Goal: Task Accomplishment & Management: Manage account settings

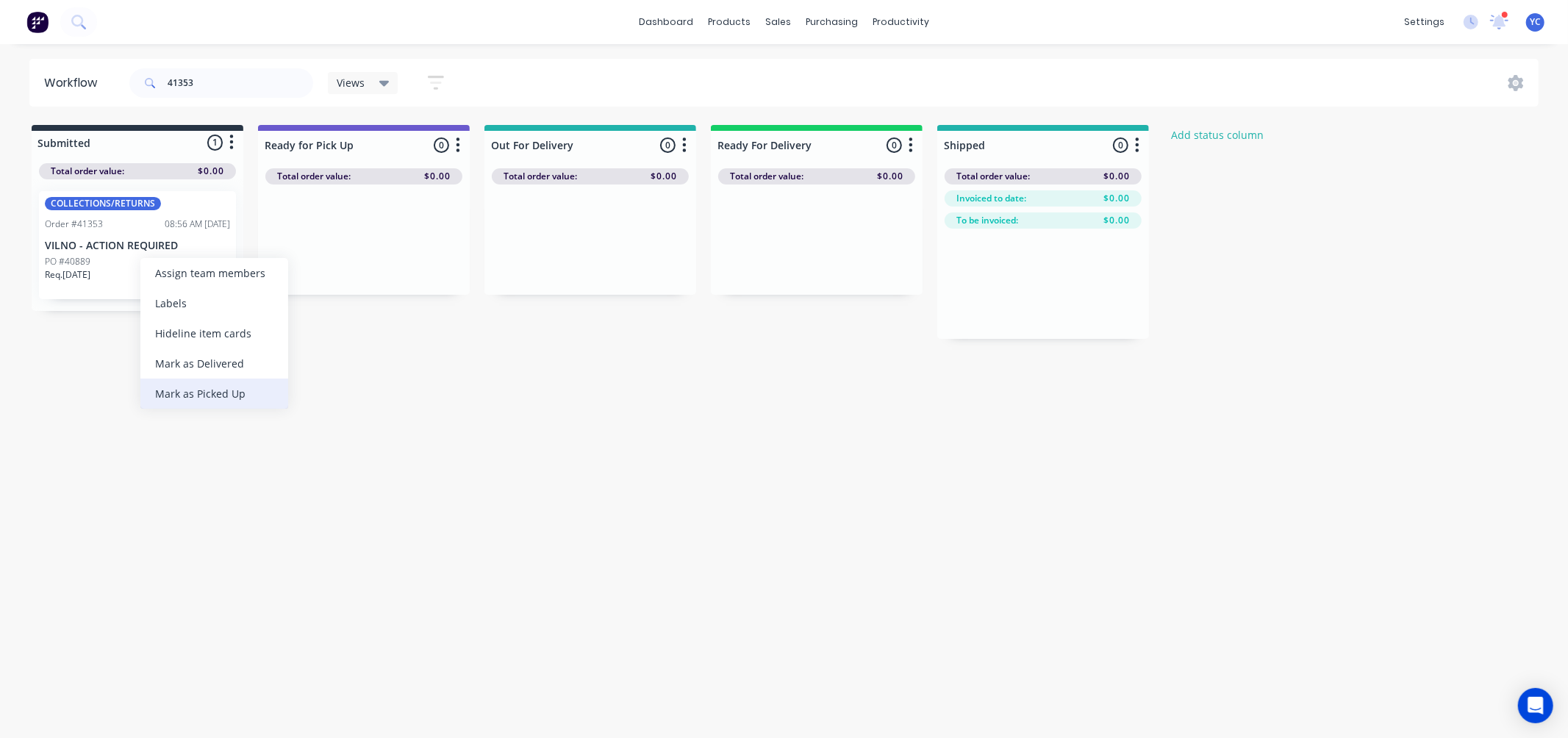
click at [240, 385] on div "Mark as Picked Up" at bounding box center [214, 394] width 148 height 30
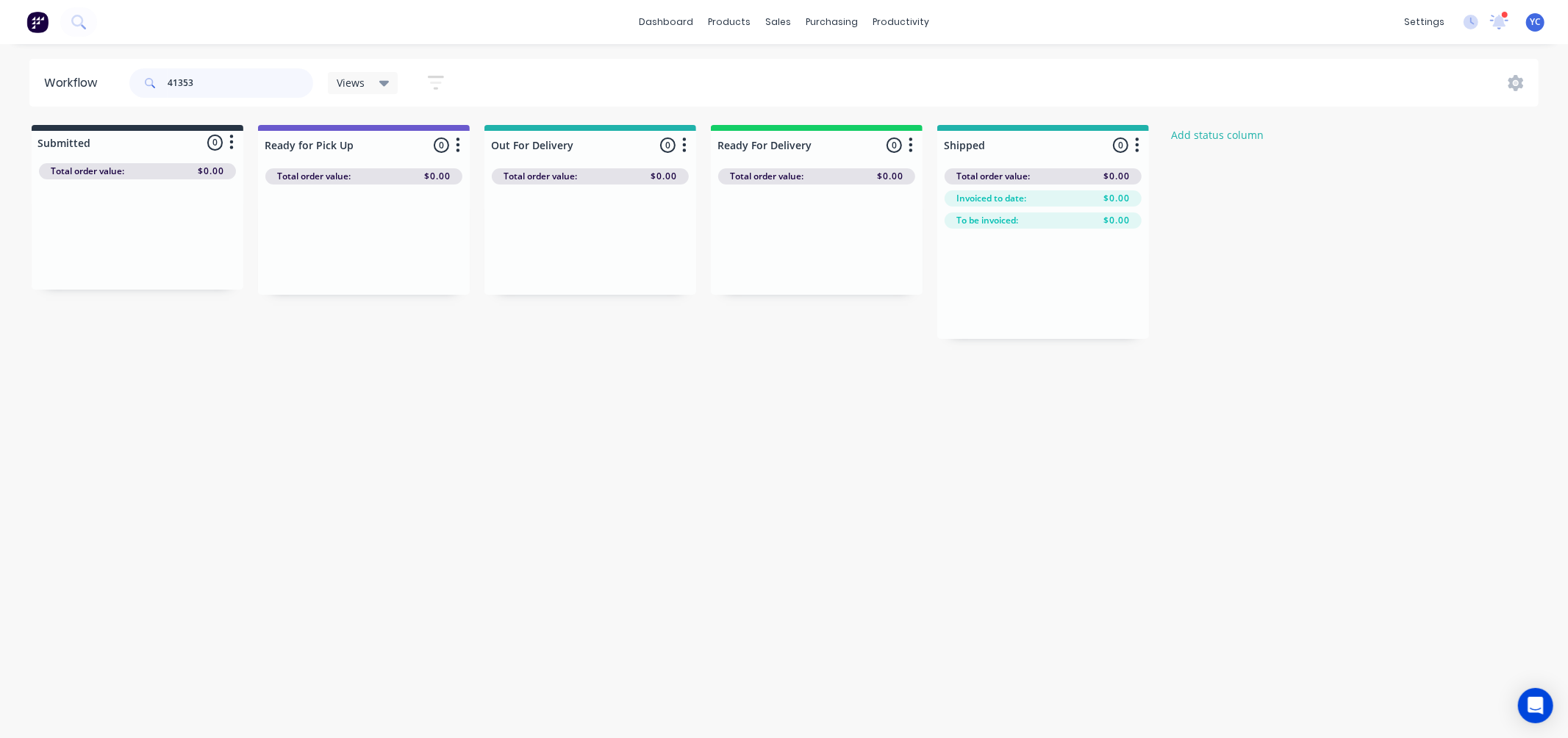
click at [216, 82] on input "41353" at bounding box center [240, 83] width 145 height 30
type input "41333"
click at [156, 280] on div "Req. 27/08/25 PU" at bounding box center [137, 280] width 185 height 25
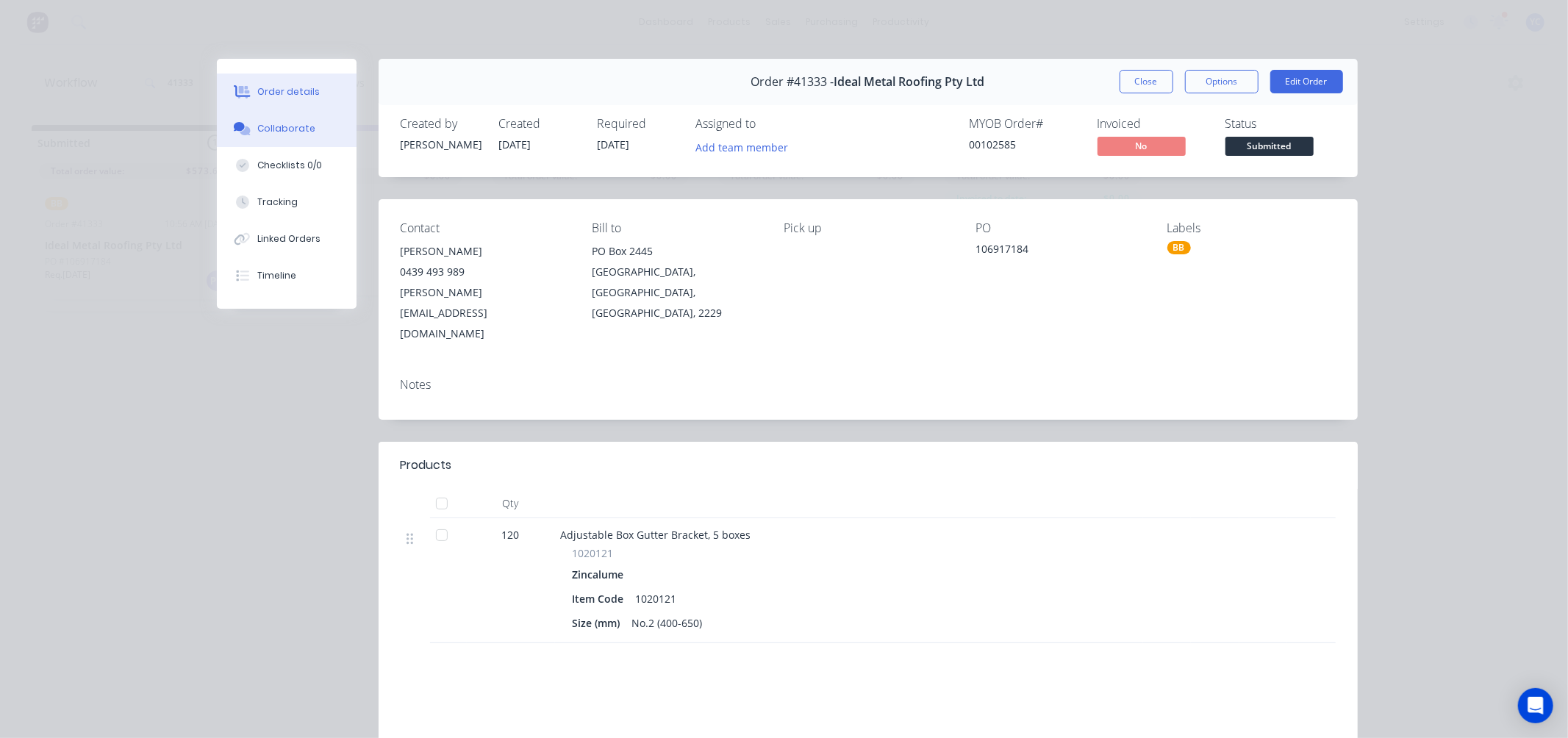
click at [310, 129] on button "Collaborate" at bounding box center [286, 129] width 139 height 37
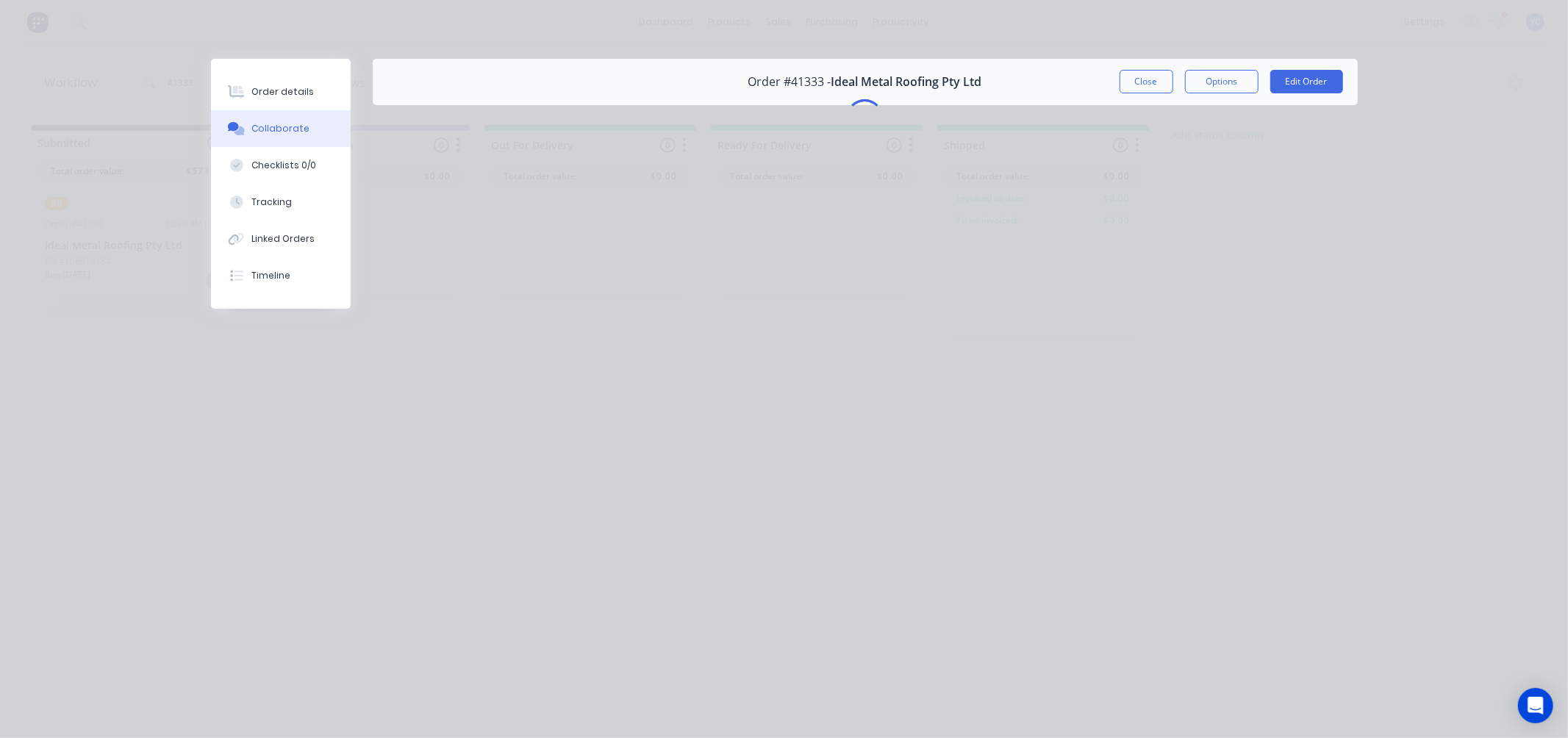
click at [290, 130] on div "Collaborate" at bounding box center [280, 128] width 58 height 13
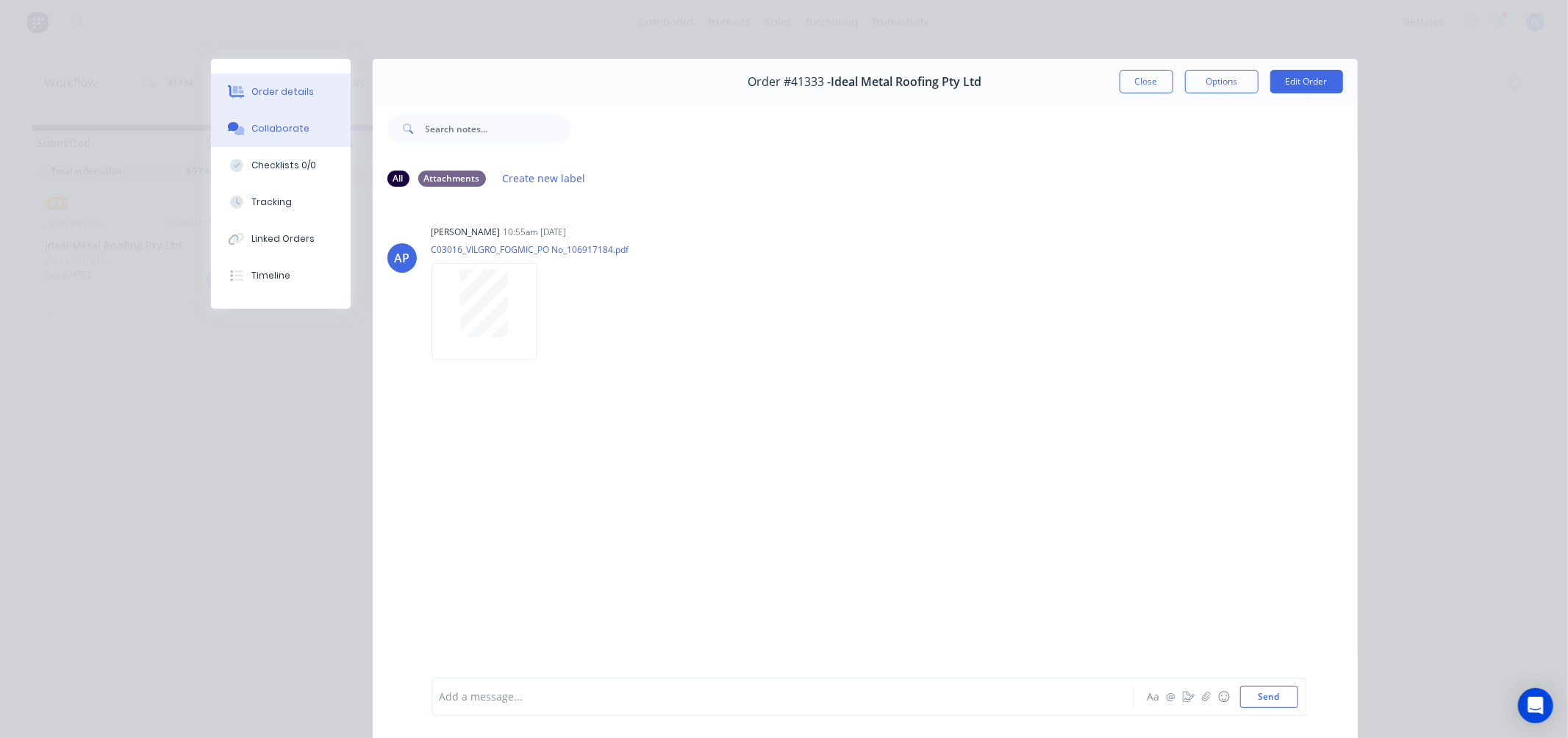
click at [276, 76] on button "Order details" at bounding box center [280, 92] width 139 height 37
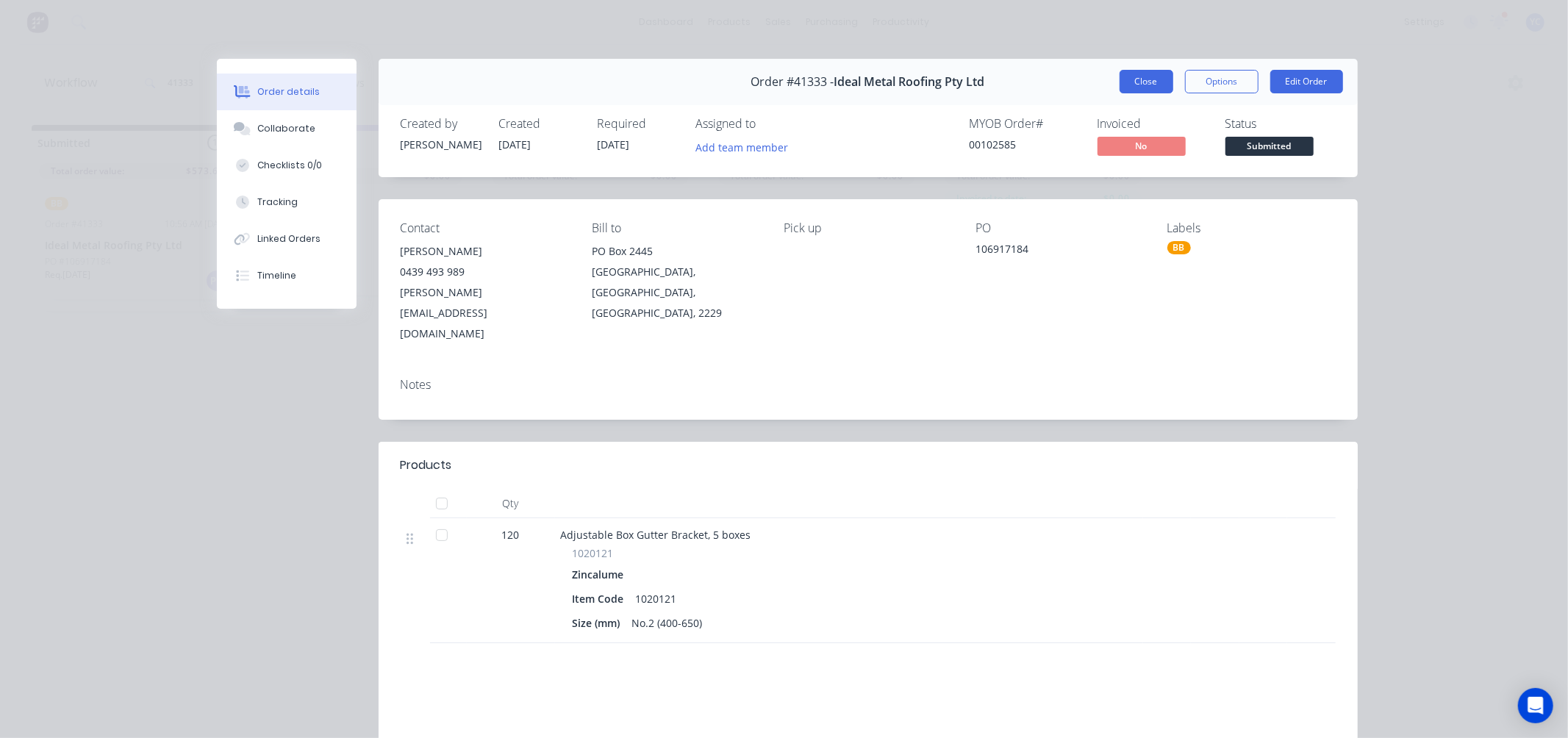
click at [1131, 80] on button "Close" at bounding box center [1146, 82] width 53 height 24
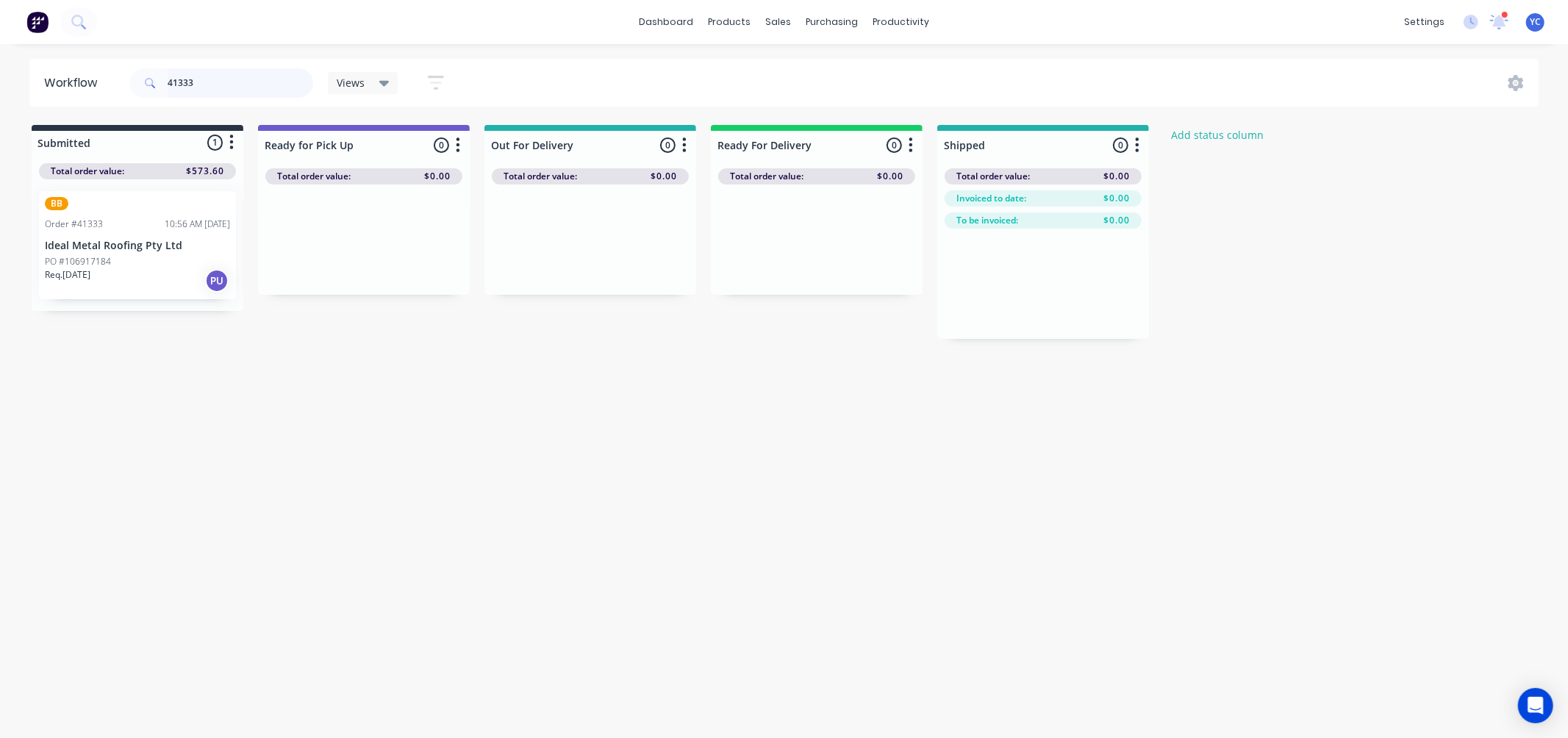
click at [224, 78] on input "41333" at bounding box center [240, 83] width 145 height 30
type input "41374"
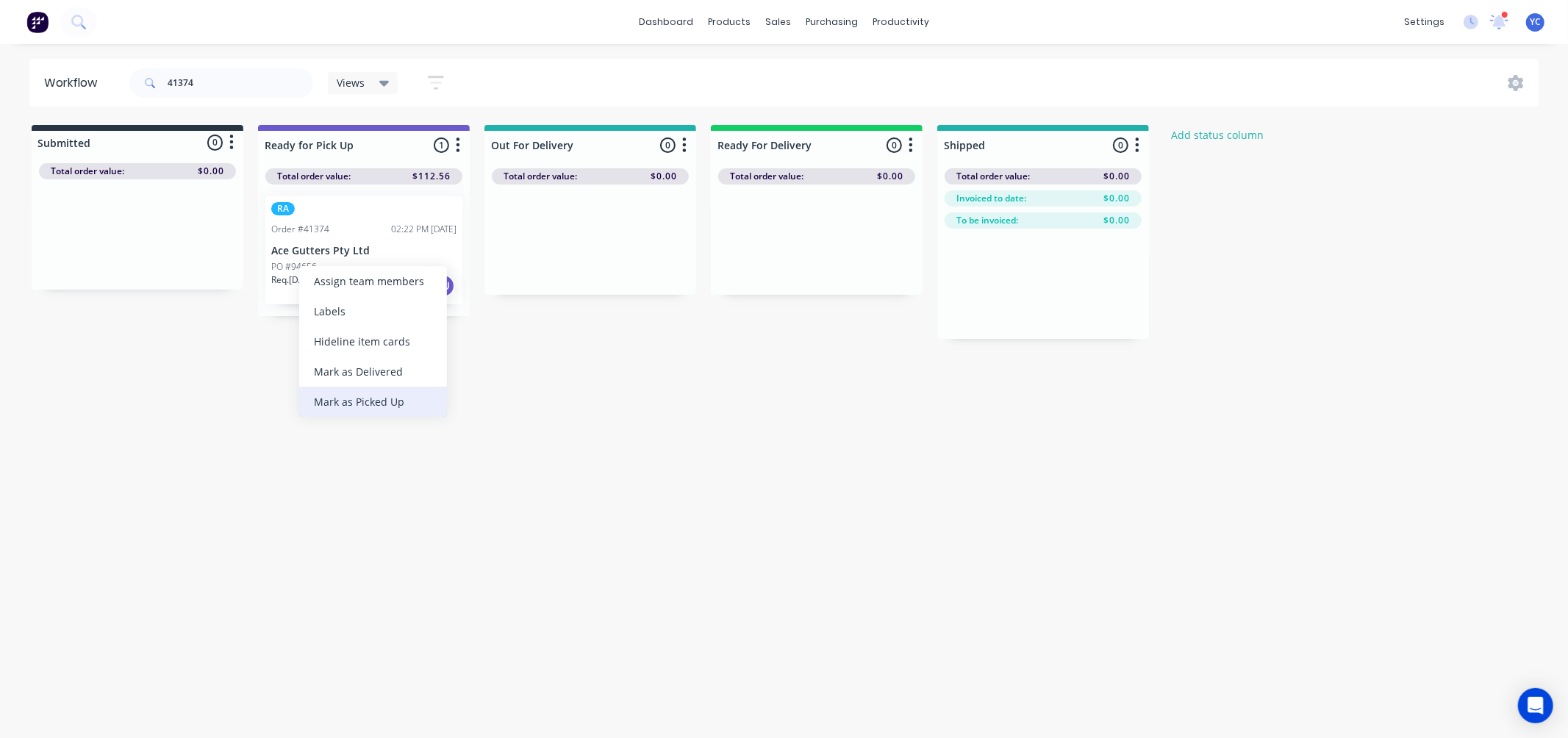
click at [398, 393] on div "Mark as Picked Up" at bounding box center [372, 401] width 148 height 30
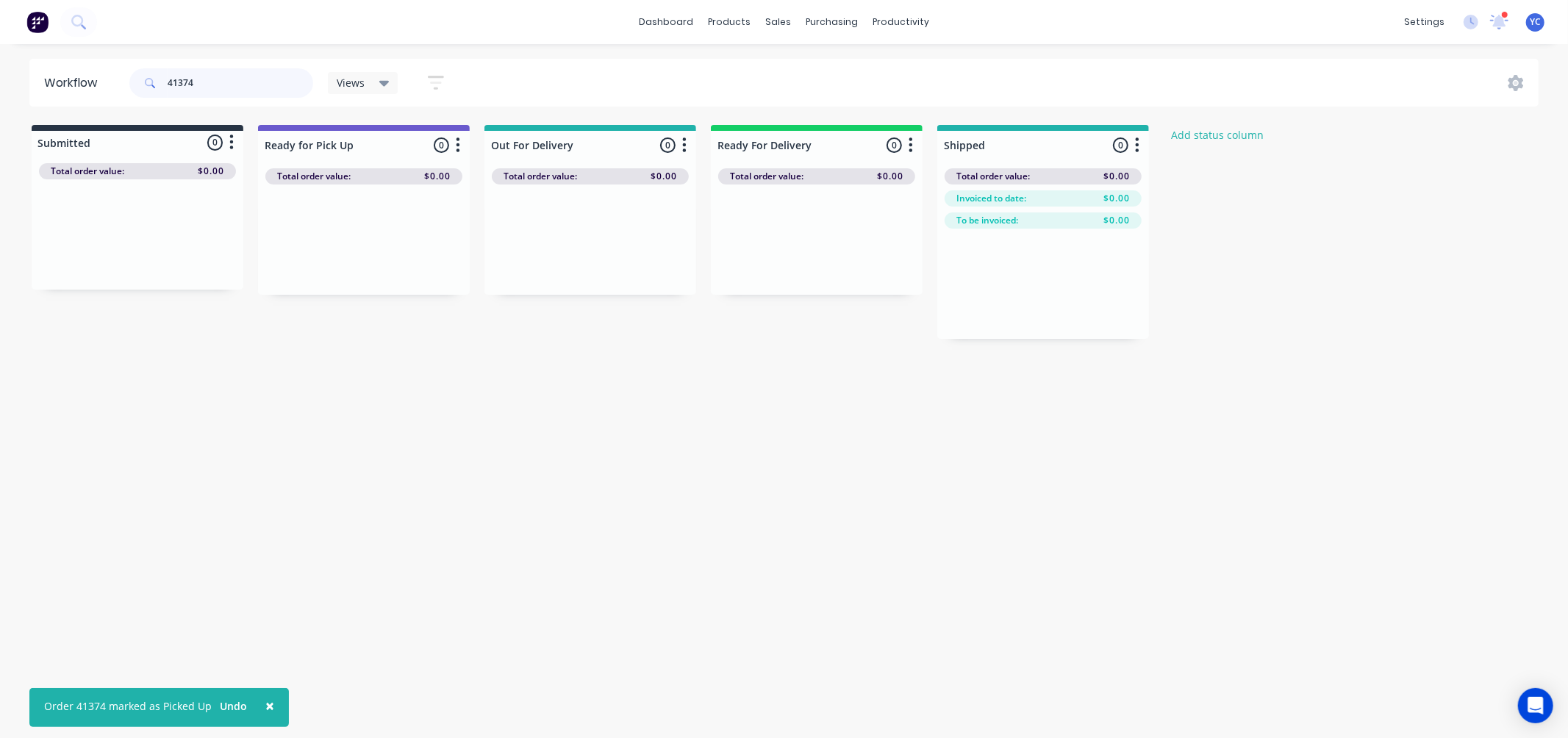
click at [244, 80] on input "41374" at bounding box center [240, 83] width 145 height 30
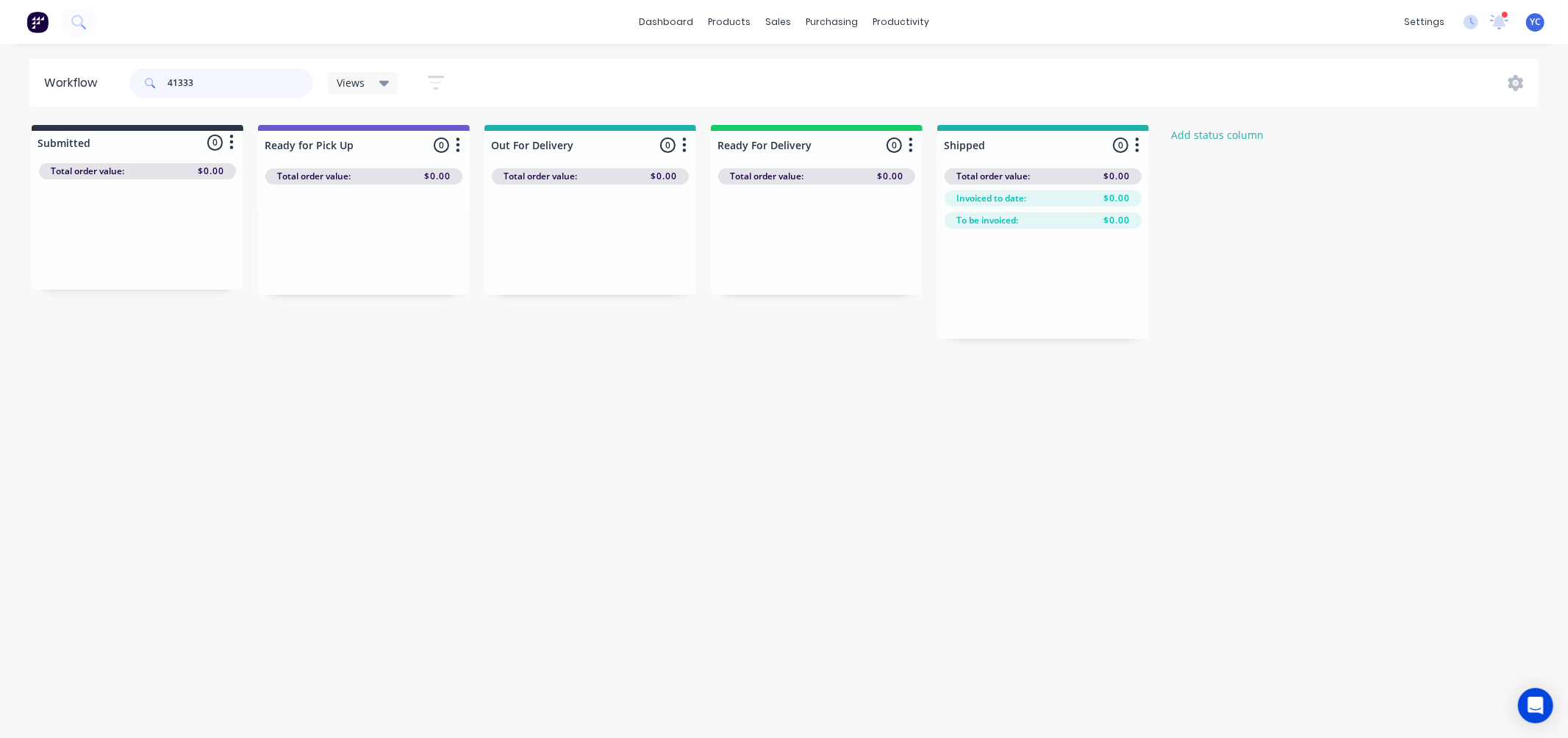
type input "41333"
drag, startPoint x: 141, startPoint y: 254, endPoint x: 378, endPoint y: 258, distance: 237.0
click at [380, 258] on div "Submitted 1 Status colour #273444 hex #273444 Save Cancel Summaries Total order…" at bounding box center [788, 232] width 1600 height 214
click at [465, 394] on div "Mark as Picked Up" at bounding box center [436, 398] width 148 height 30
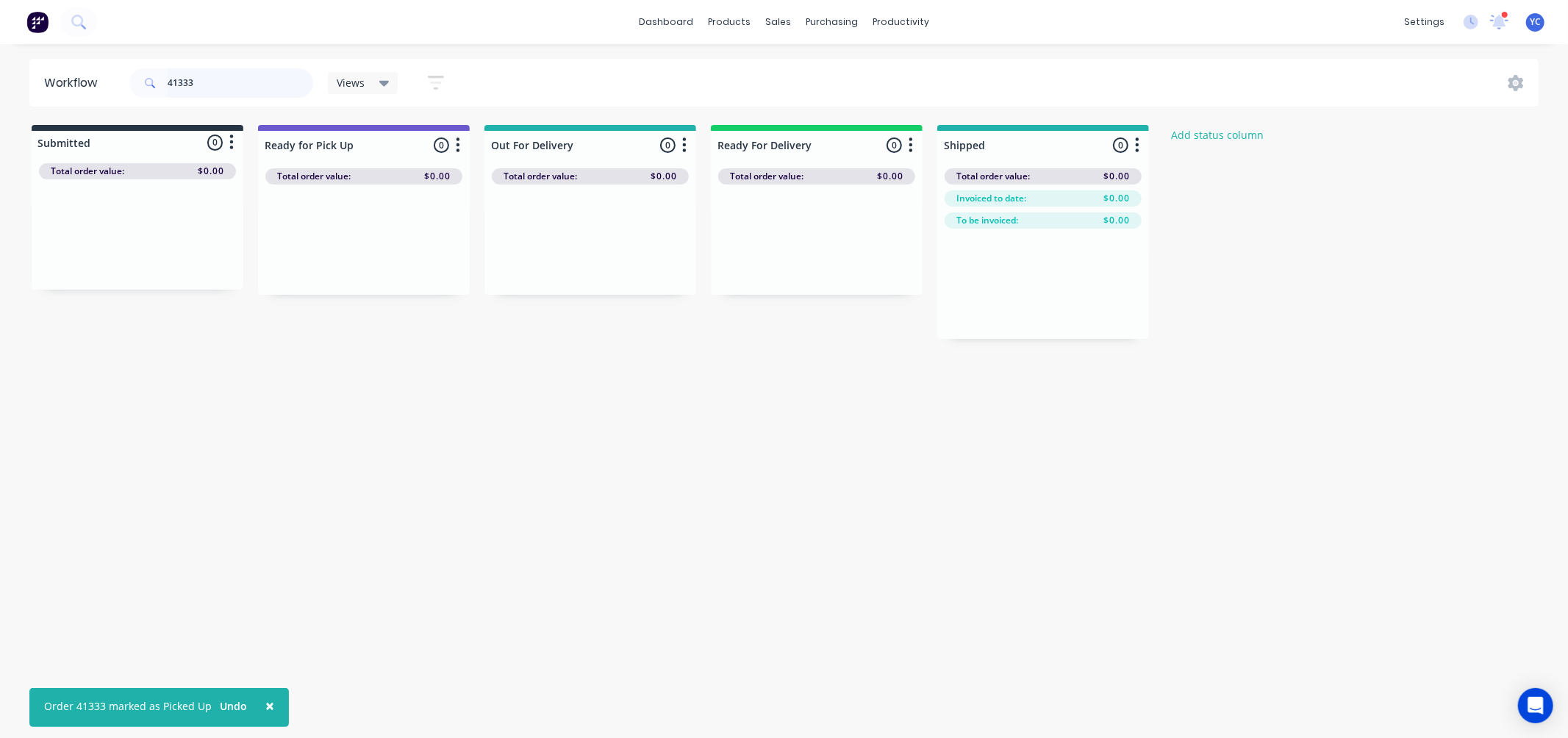
click at [221, 91] on input "41333" at bounding box center [240, 83] width 145 height 30
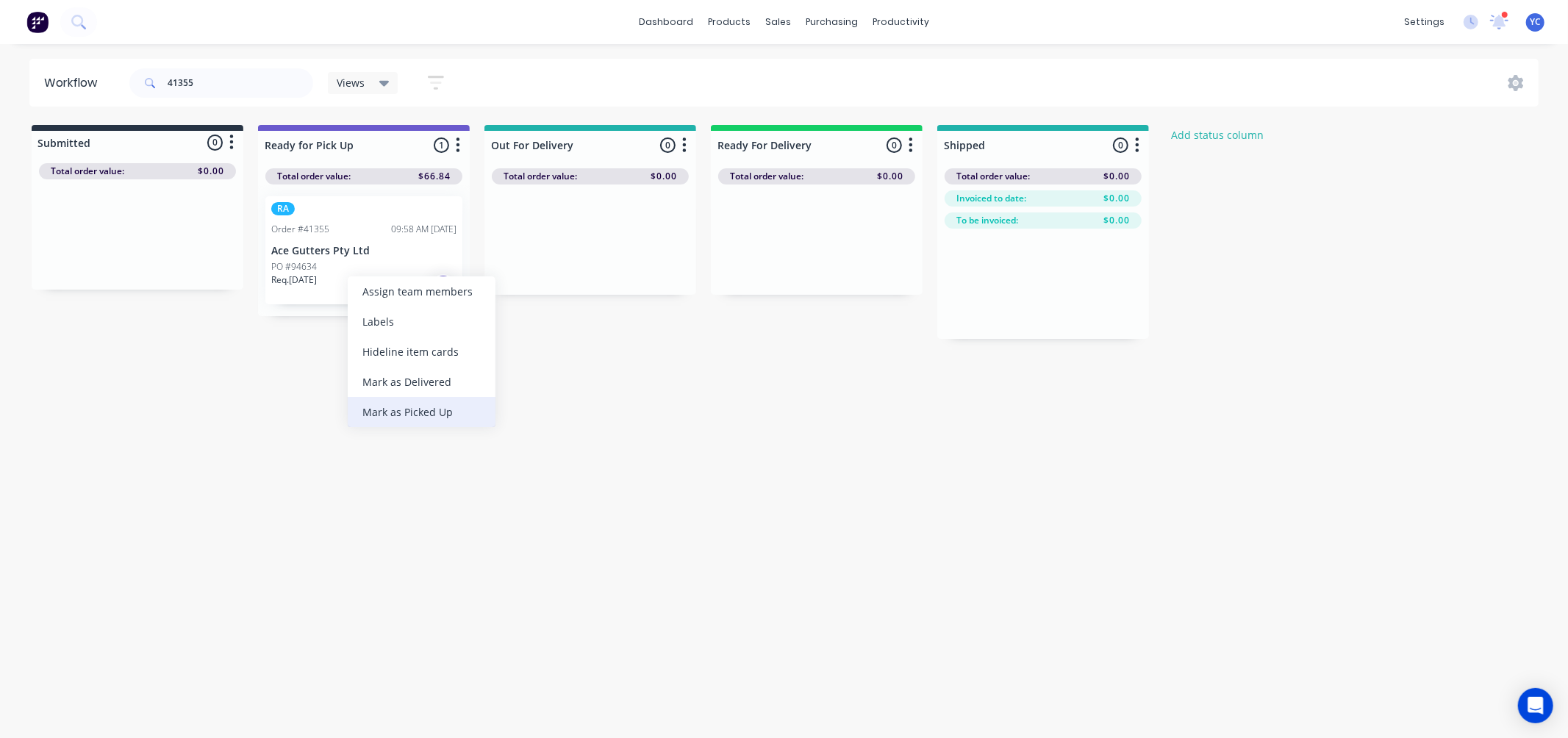
click at [420, 415] on div "Mark as Picked Up" at bounding box center [422, 412] width 148 height 30
click at [229, 78] on input "41355" at bounding box center [240, 83] width 145 height 30
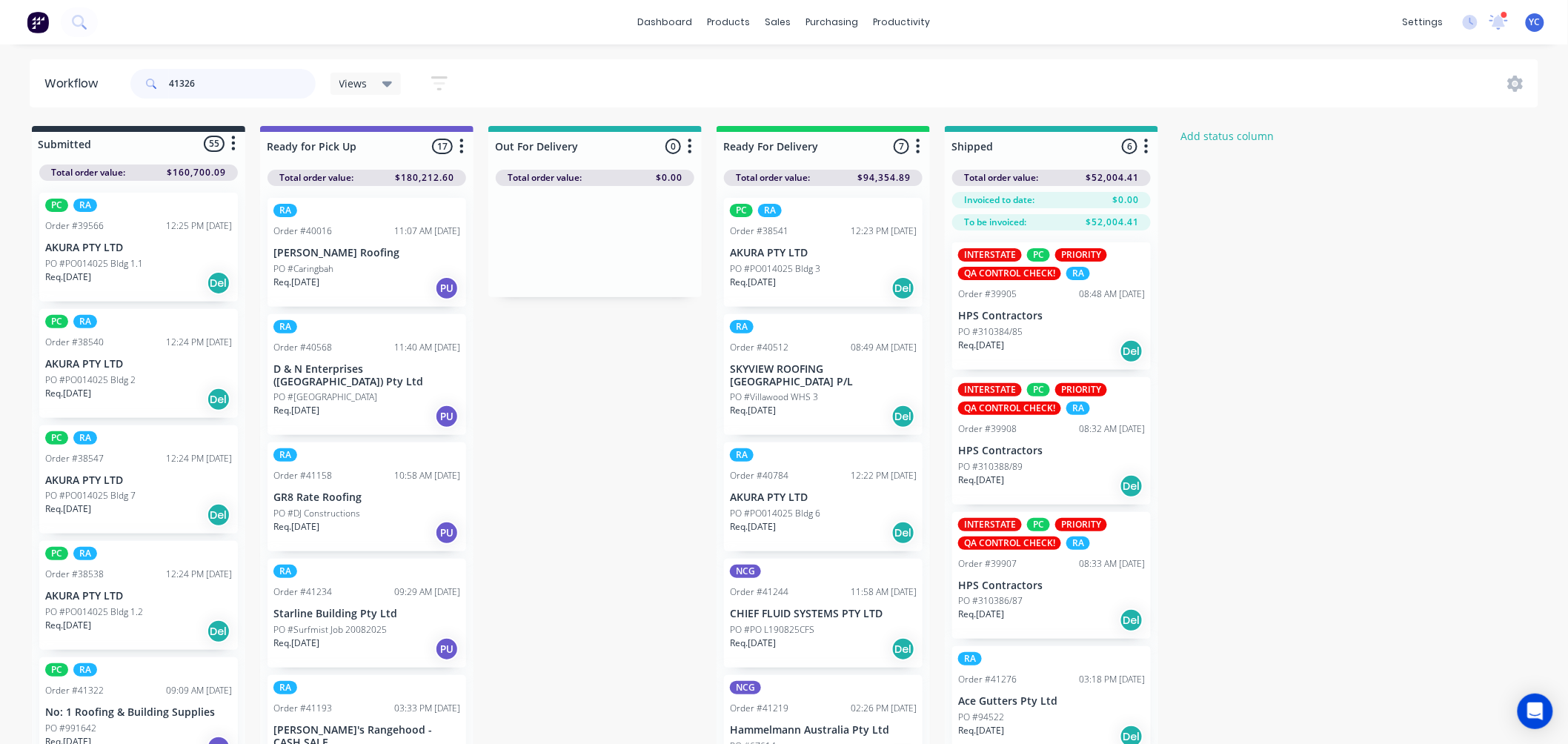
click at [234, 83] on input "41326" at bounding box center [242, 84] width 147 height 30
click at [277, 92] on input "41" at bounding box center [242, 84] width 147 height 30
type input "41340"
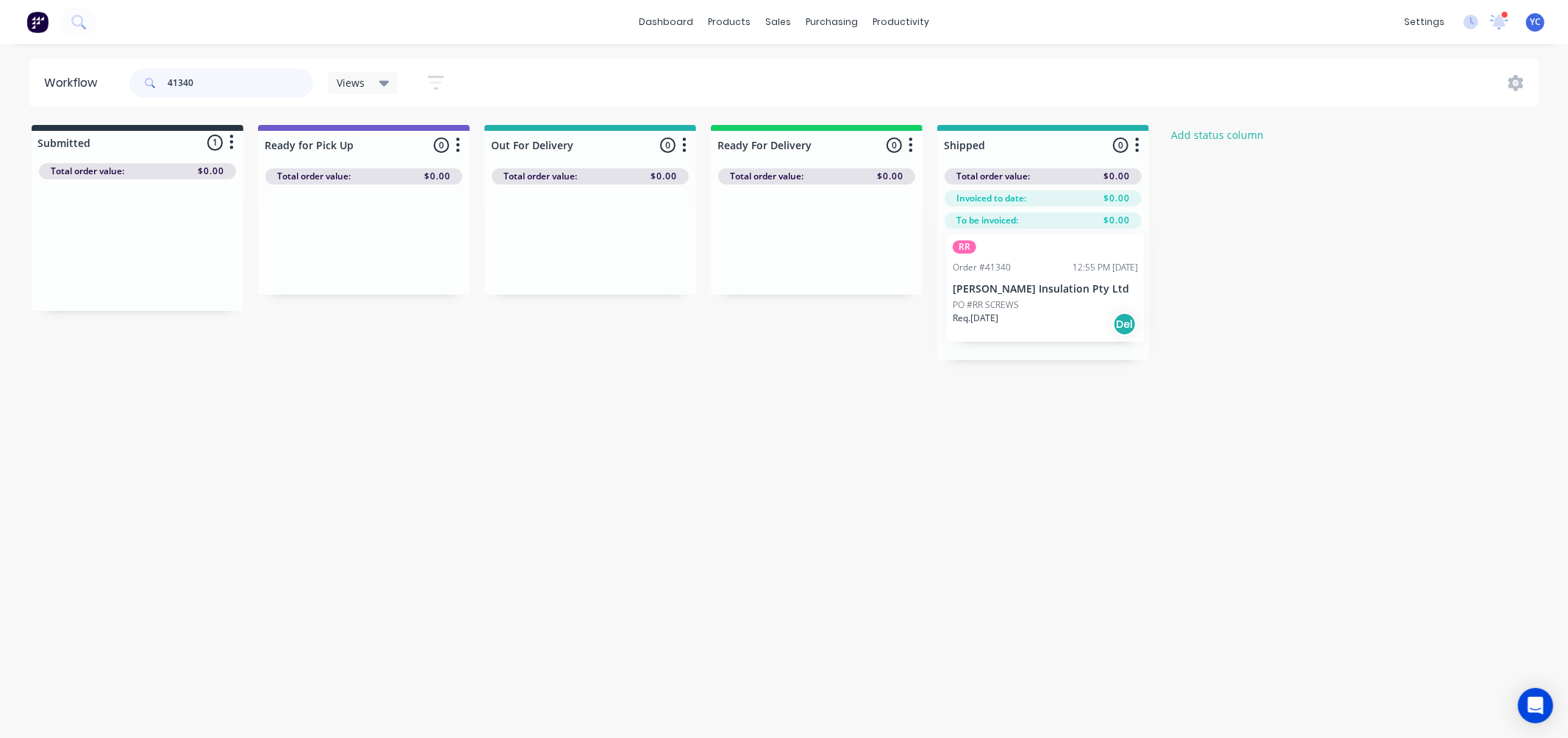
drag, startPoint x: 120, startPoint y: 251, endPoint x: 1033, endPoint y: 294, distance: 914.0
click at [1033, 294] on div "Submitted 1 Status colour #273444 hex #273444 Save Cancel Summaries Total order…" at bounding box center [788, 243] width 1600 height 235
click at [262, 79] on input "41340" at bounding box center [240, 83] width 145 height 30
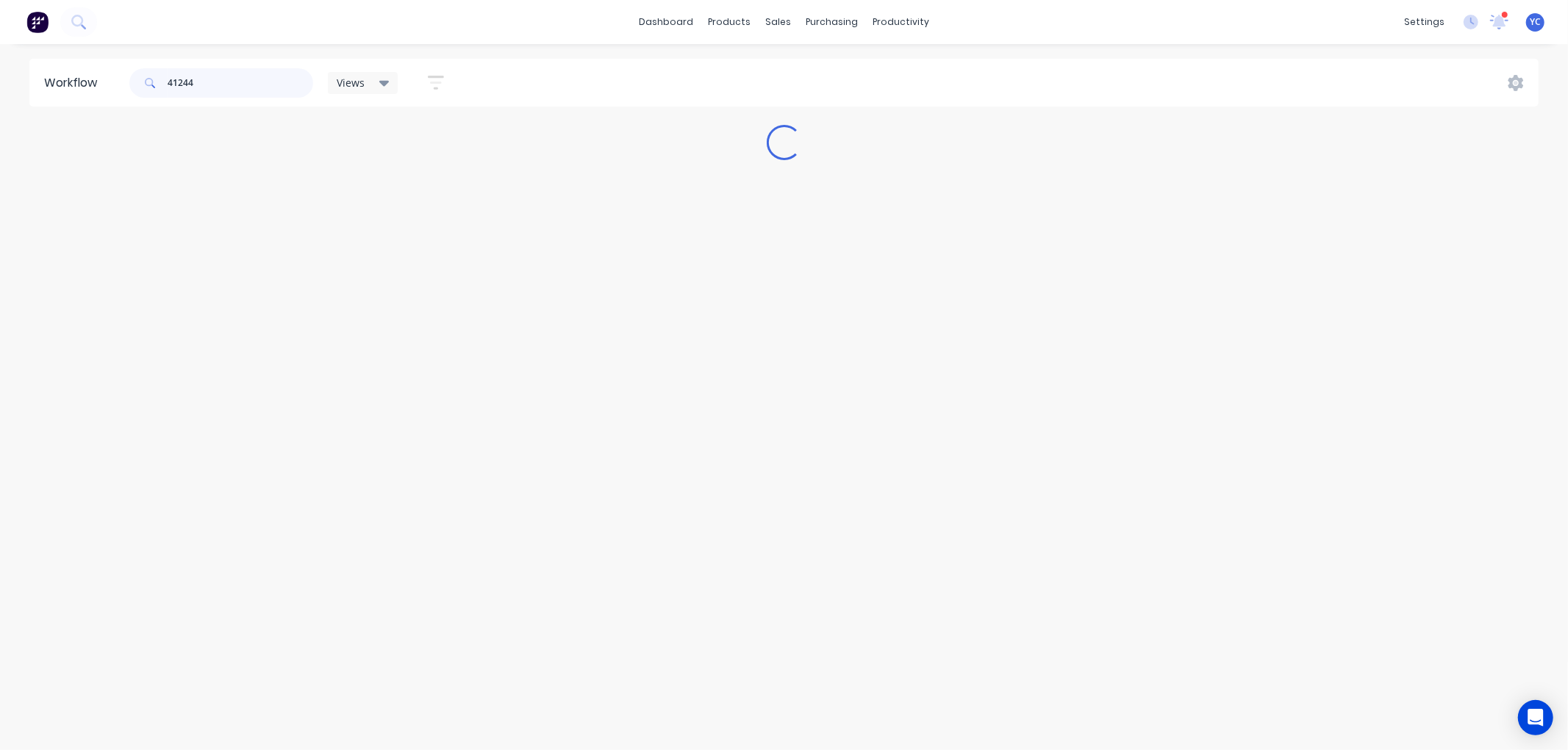
type input "41244"
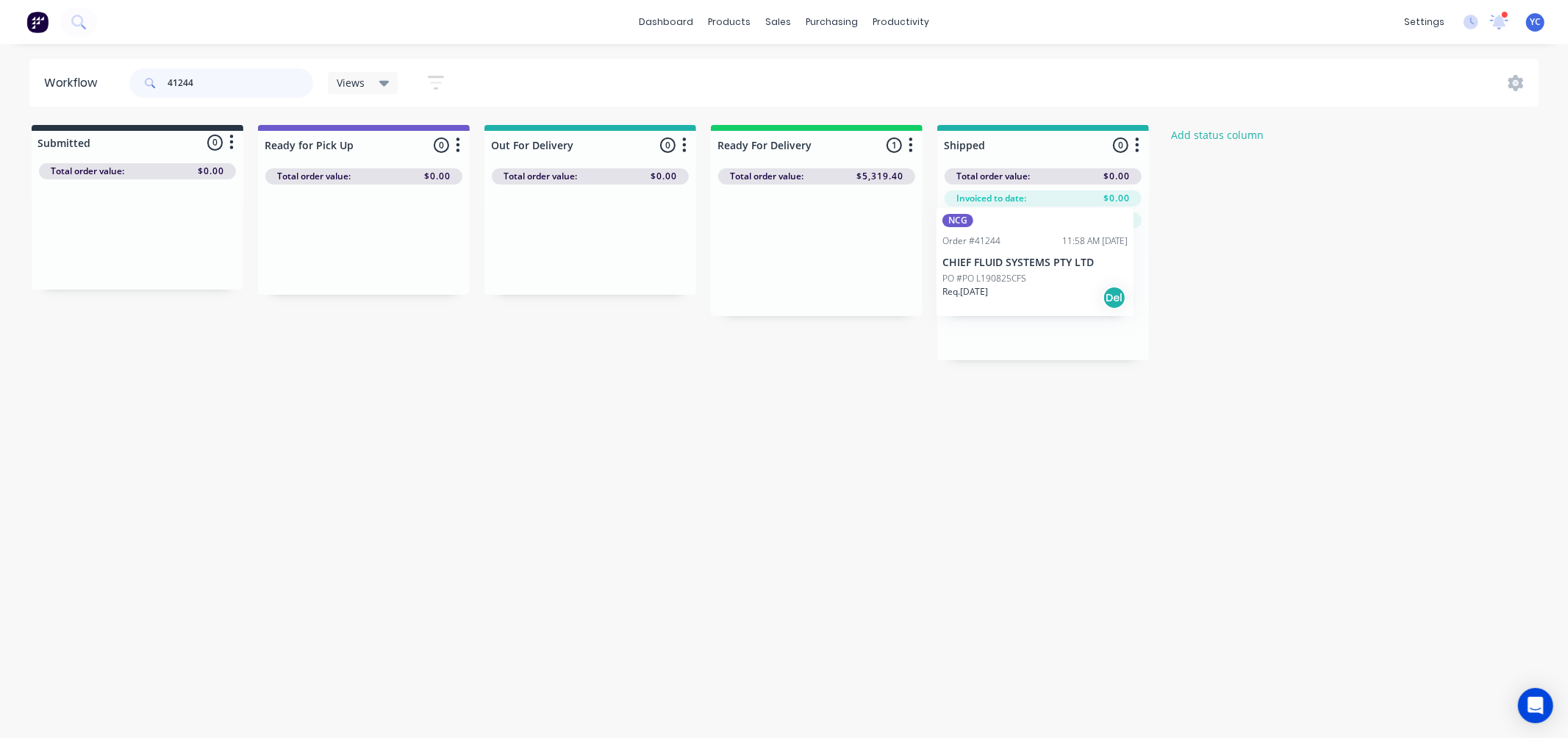
drag, startPoint x: 787, startPoint y: 248, endPoint x: 1015, endPoint y: 259, distance: 228.3
click at [1015, 259] on div "Submitted 0 Status colour #273444 hex #273444 Save Cancel Summaries Total order…" at bounding box center [788, 243] width 1600 height 235
click at [225, 84] on input "41244" at bounding box center [240, 83] width 145 height 30
type input "41219"
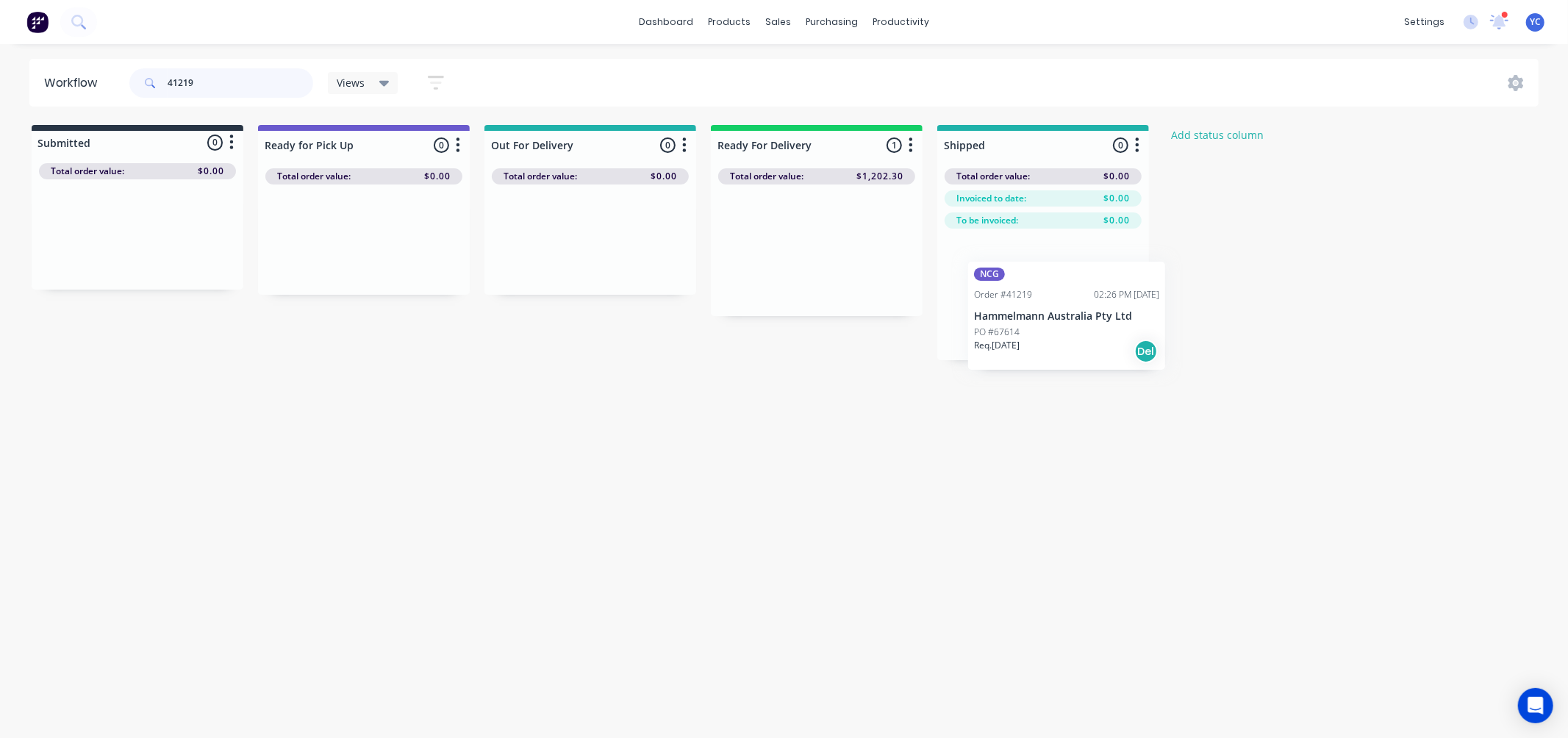
drag, startPoint x: 784, startPoint y: 235, endPoint x: 1030, endPoint y: 297, distance: 253.7
click at [1031, 297] on div "Submitted 0 Status colour #273444 hex #273444 Save Cancel Summaries Total order…" at bounding box center [788, 243] width 1600 height 235
click at [276, 78] on input "41219" at bounding box center [240, 83] width 145 height 30
paste input "41326"
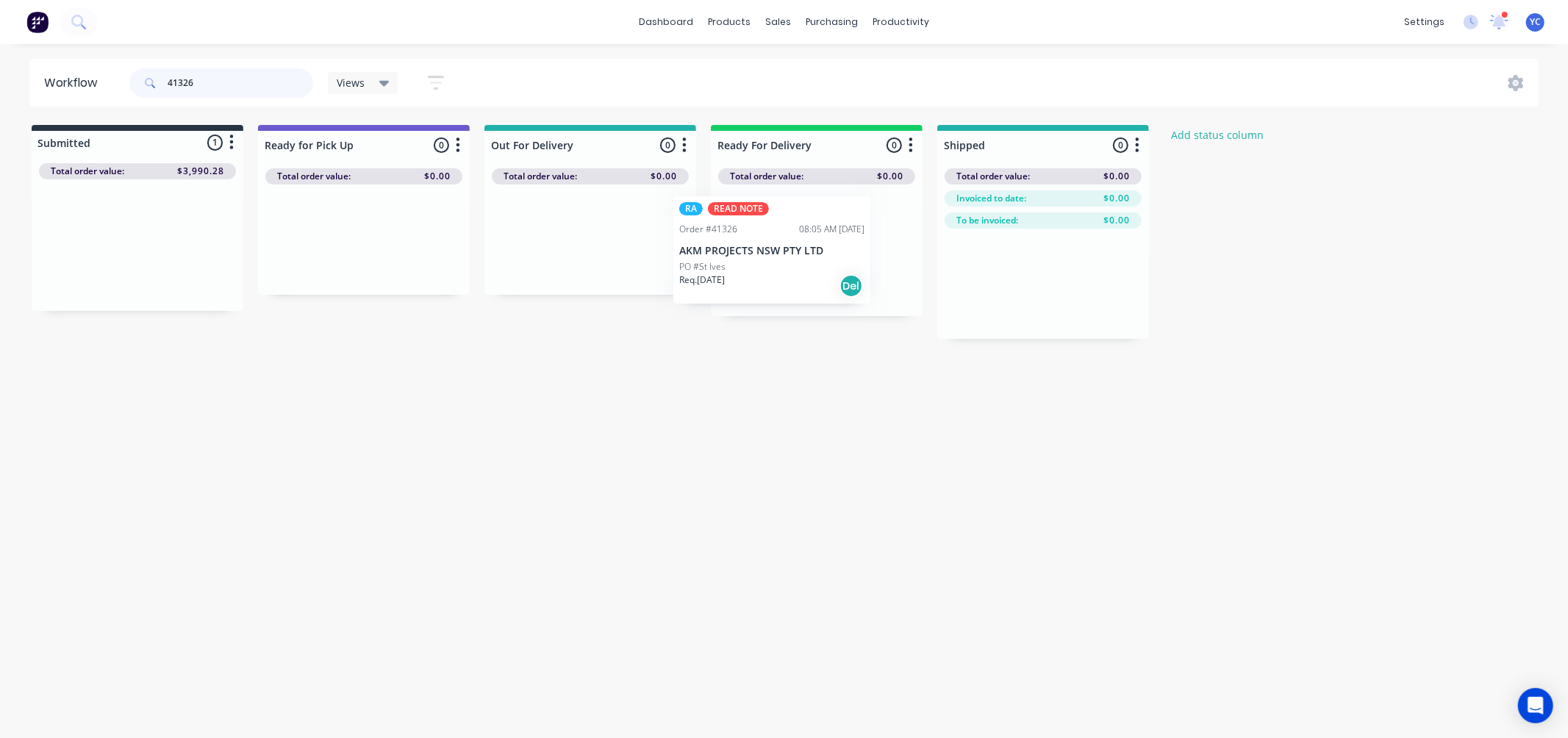
drag, startPoint x: 139, startPoint y: 255, endPoint x: 787, endPoint y: 259, distance: 648.0
click at [787, 259] on div "Submitted 1 Status colour #273444 hex #273444 Save Cancel Summaries Total order…" at bounding box center [788, 232] width 1600 height 214
click at [695, 373] on div "Workflow 41326 Views Save new view None (Default) edit AL edit ALL edit BB & TH…" at bounding box center [784, 384] width 1568 height 650
click at [209, 80] on input "41326" at bounding box center [240, 83] width 145 height 30
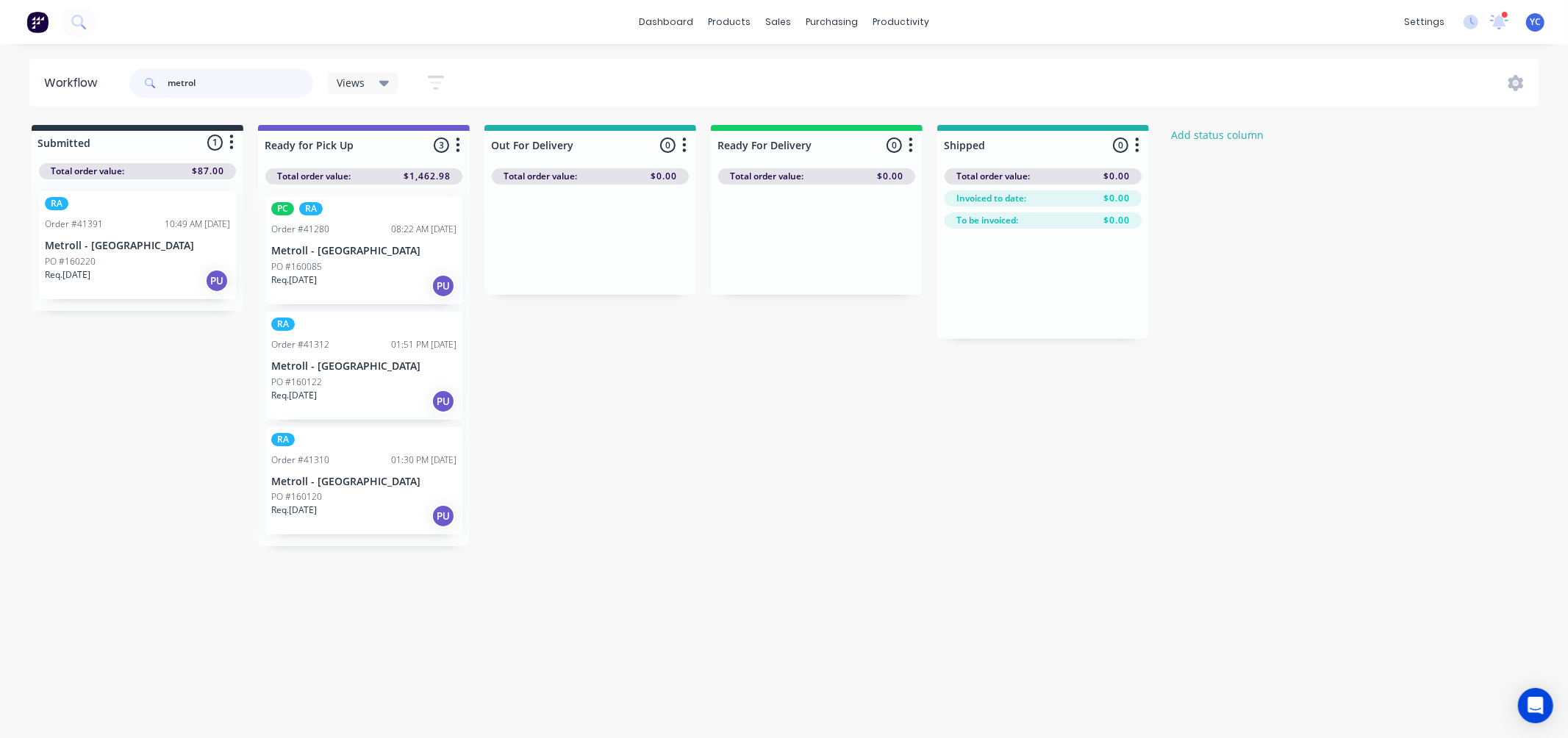
click at [234, 92] on input "metrol" at bounding box center [240, 83] width 145 height 30
type input "41319"
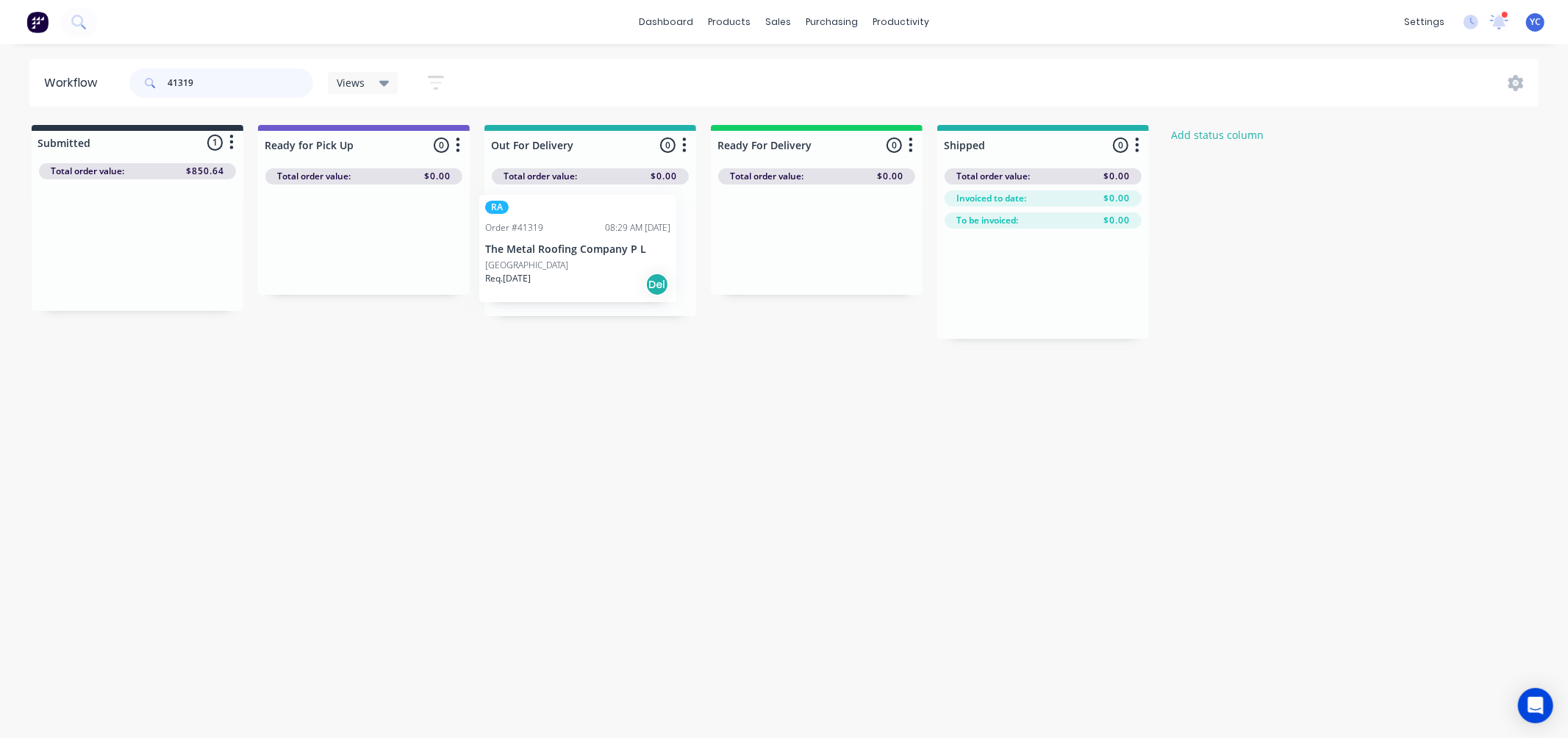
drag, startPoint x: 552, startPoint y: 282, endPoint x: 979, endPoint y: 251, distance: 428.1
click at [979, 251] on div "Submitted 1 Status colour #273444 hex #273444 Save Cancel Summaries Total order…" at bounding box center [788, 232] width 1600 height 214
click at [216, 82] on input "41319" at bounding box center [240, 83] width 145 height 30
drag, startPoint x: 778, startPoint y: 272, endPoint x: 526, endPoint y: 265, distance: 252.1
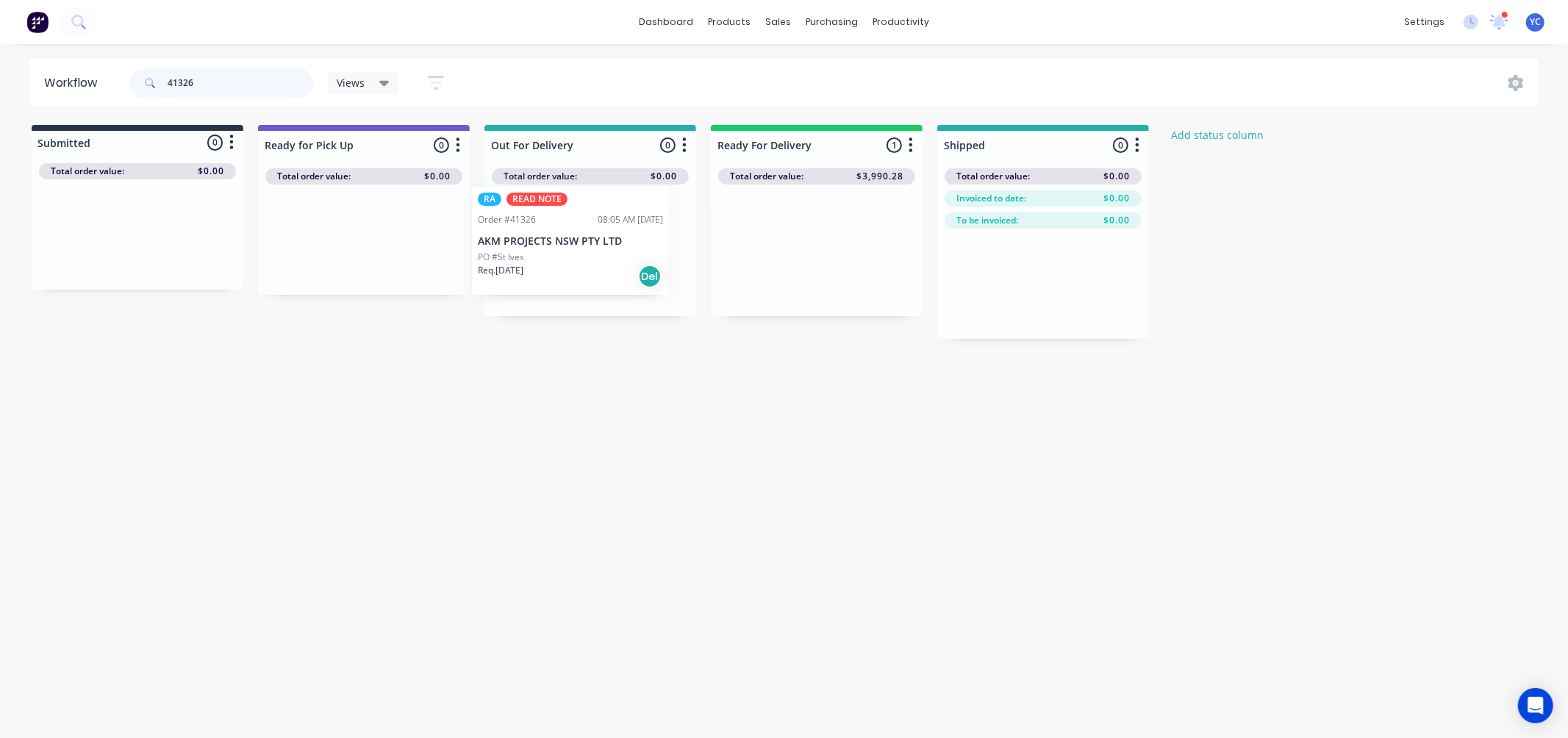
click at [526, 265] on div "Submitted 0 Status colour #273444 hex #273444 Save Cancel Summaries Total order…" at bounding box center [788, 232] width 1600 height 214
click at [229, 89] on input "41326" at bounding box center [240, 83] width 145 height 30
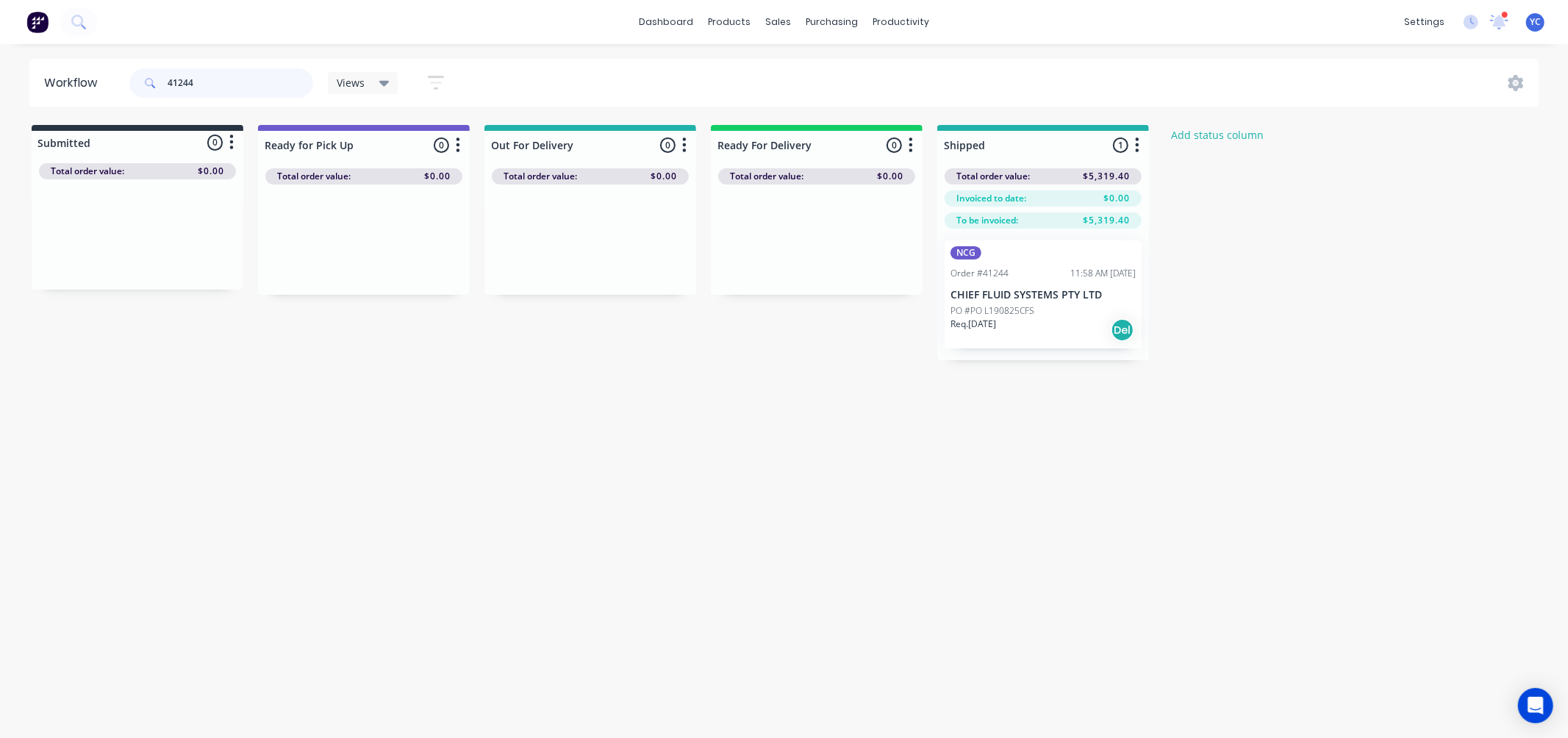
click at [208, 89] on input "41244" at bounding box center [240, 83] width 145 height 30
click at [254, 85] on input "41340" at bounding box center [240, 83] width 145 height 30
click at [260, 82] on input "41345" at bounding box center [240, 83] width 145 height 30
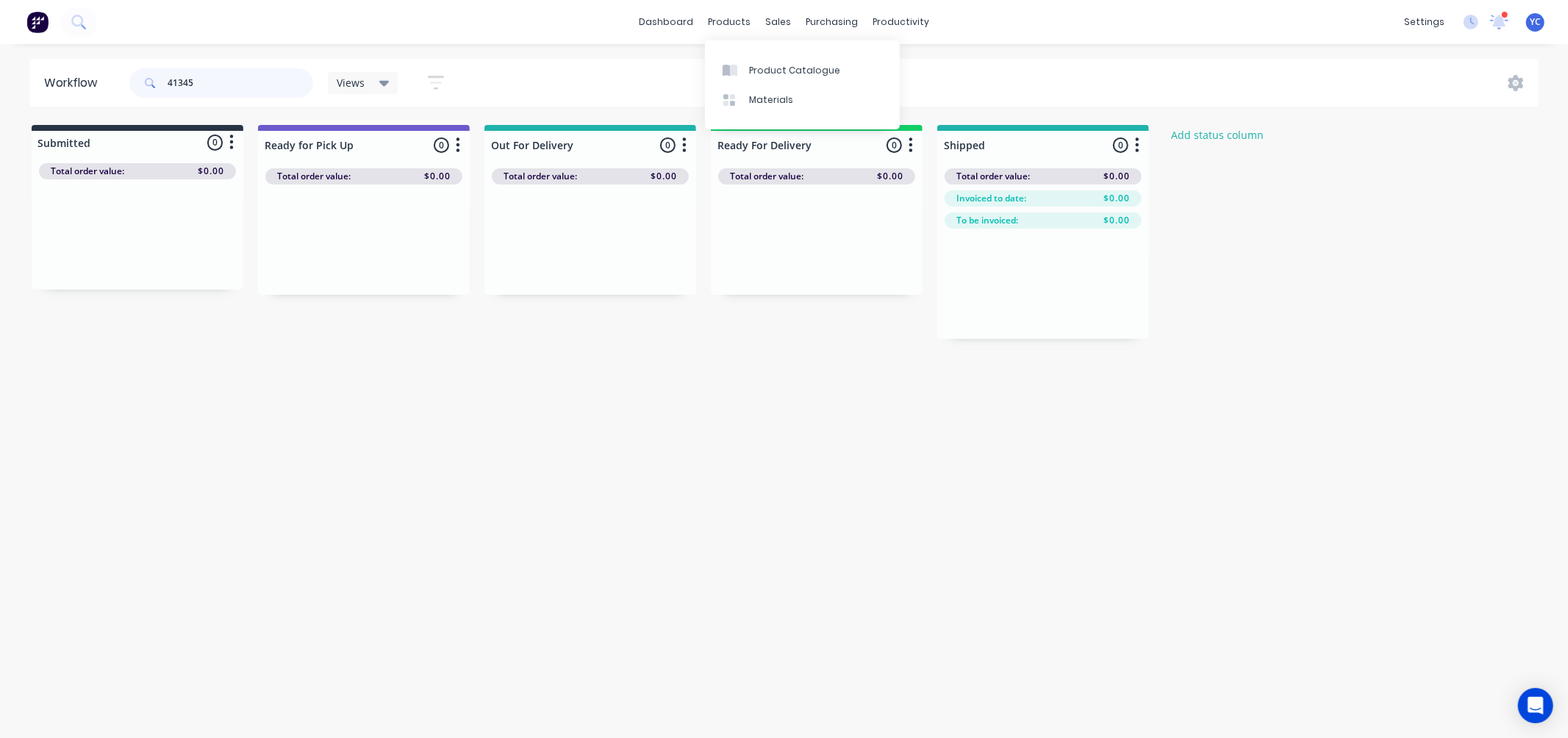
click at [260, 82] on input "41345" at bounding box center [240, 83] width 145 height 30
click at [203, 80] on input "41345" at bounding box center [240, 83] width 145 height 30
click at [284, 81] on input "41345" at bounding box center [240, 83] width 145 height 30
click at [282, 81] on input "41345" at bounding box center [240, 83] width 145 height 30
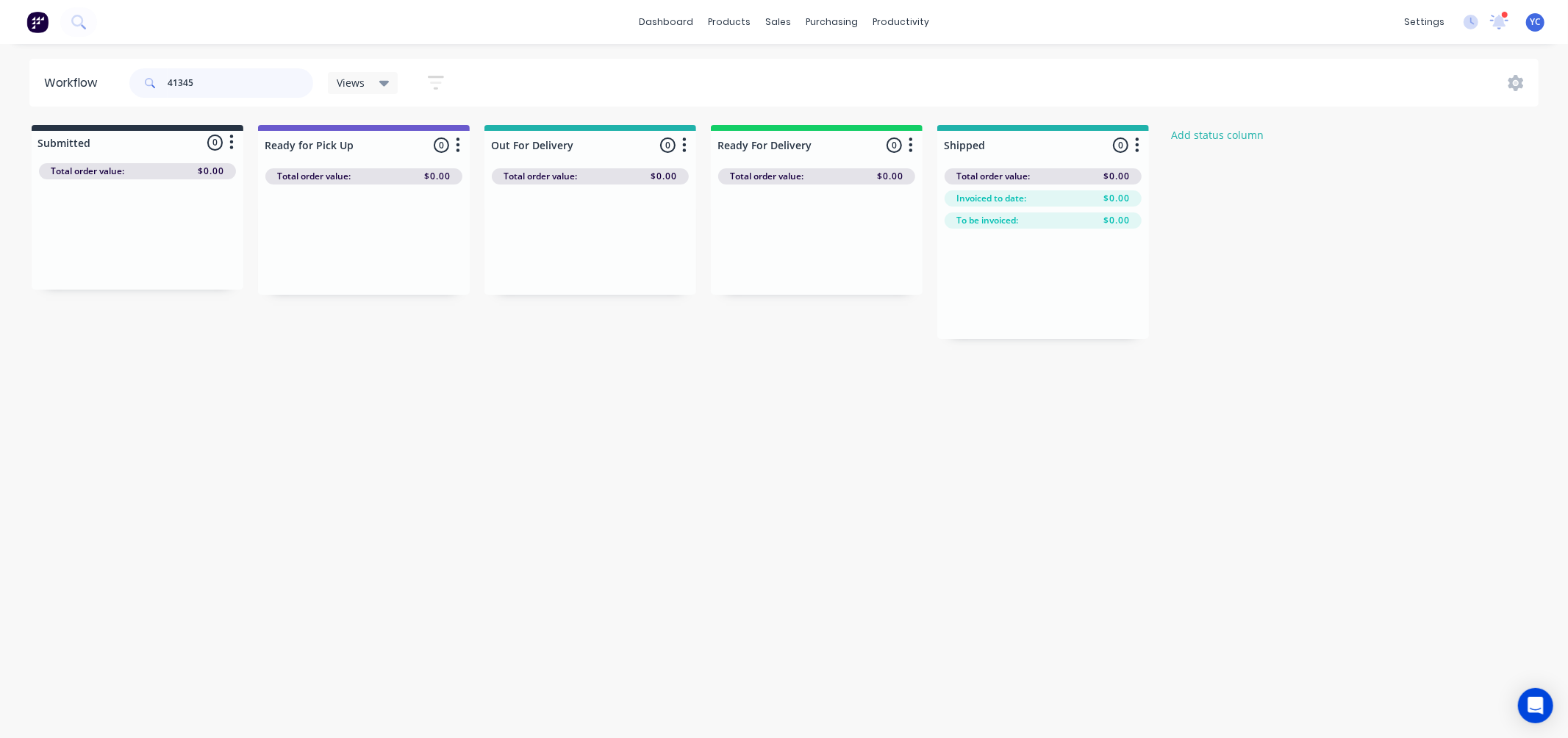
click at [245, 86] on input "41345" at bounding box center [240, 83] width 145 height 30
type input "41389"
click at [464, 393] on div "Mark as Picked Up" at bounding box center [432, 401] width 148 height 30
drag, startPoint x: 243, startPoint y: 84, endPoint x: 82, endPoint y: 85, distance: 161.0
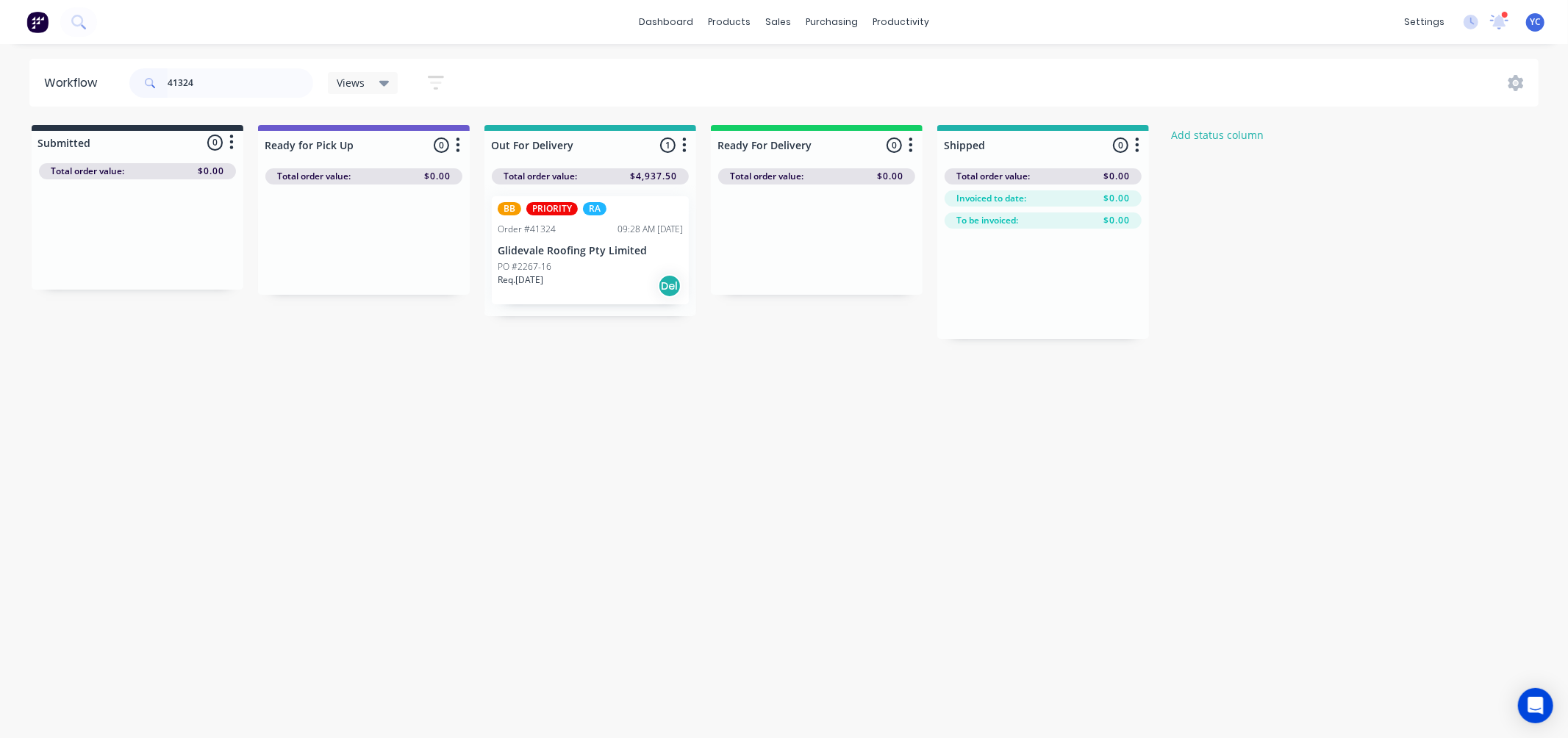
click at [83, 94] on header "Workflow 41324 Views Save new view None (Default) edit AL edit ALL edit BB & TH…" at bounding box center [784, 82] width 1510 height 48
type input "10694"
click at [775, 16] on div "sales" at bounding box center [778, 22] width 40 height 22
drag, startPoint x: 777, startPoint y: 20, endPoint x: 769, endPoint y: 74, distance: 54.6
click at [769, 74] on body "dashboard products sales purchasing productivity dashboard products Product Cat…" at bounding box center [784, 325] width 1568 height 650
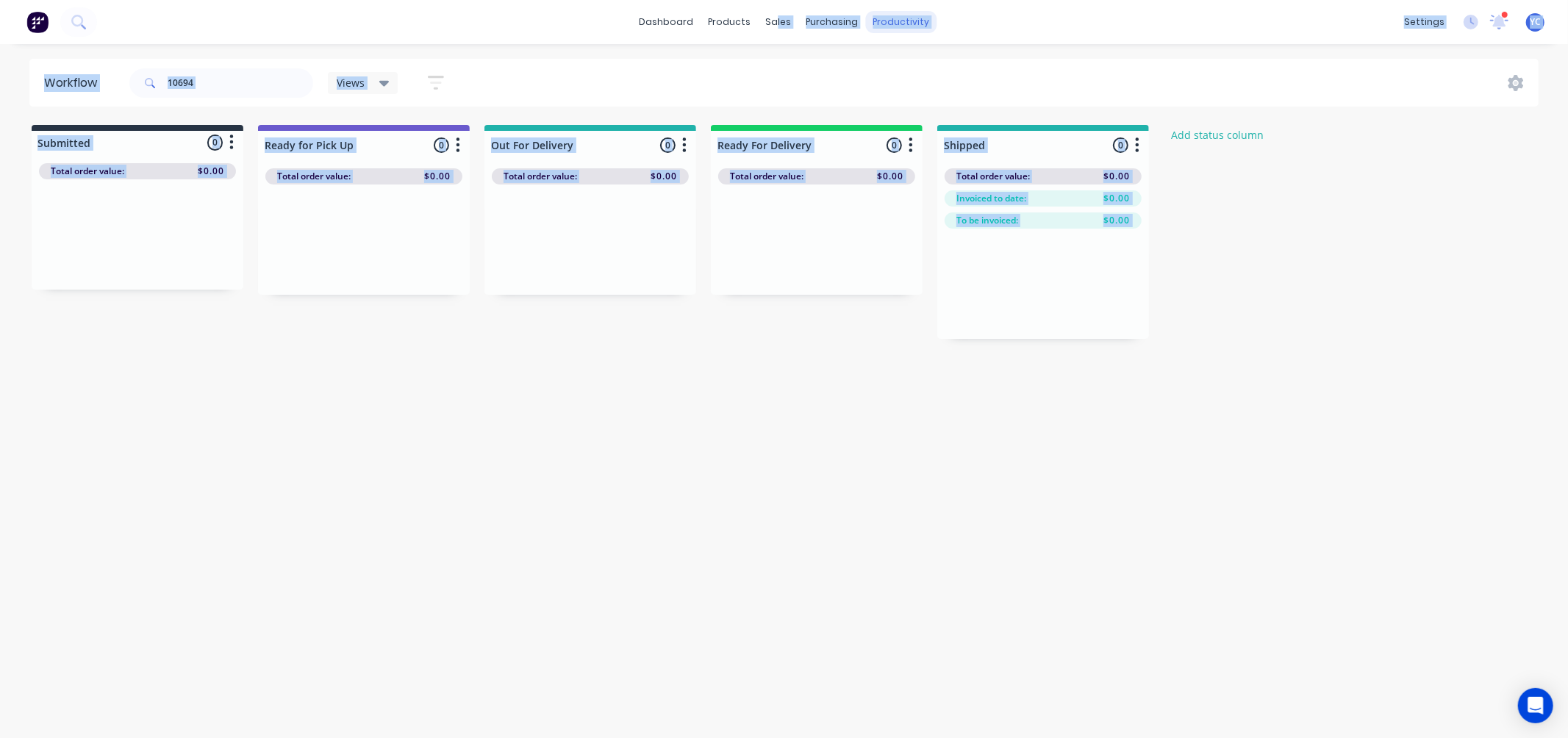
click at [883, 66] on div "10694 Views Save new view None (Default) edit AL edit ALL edit BB & TH edit NCG…" at bounding box center [833, 83] width 1413 height 44
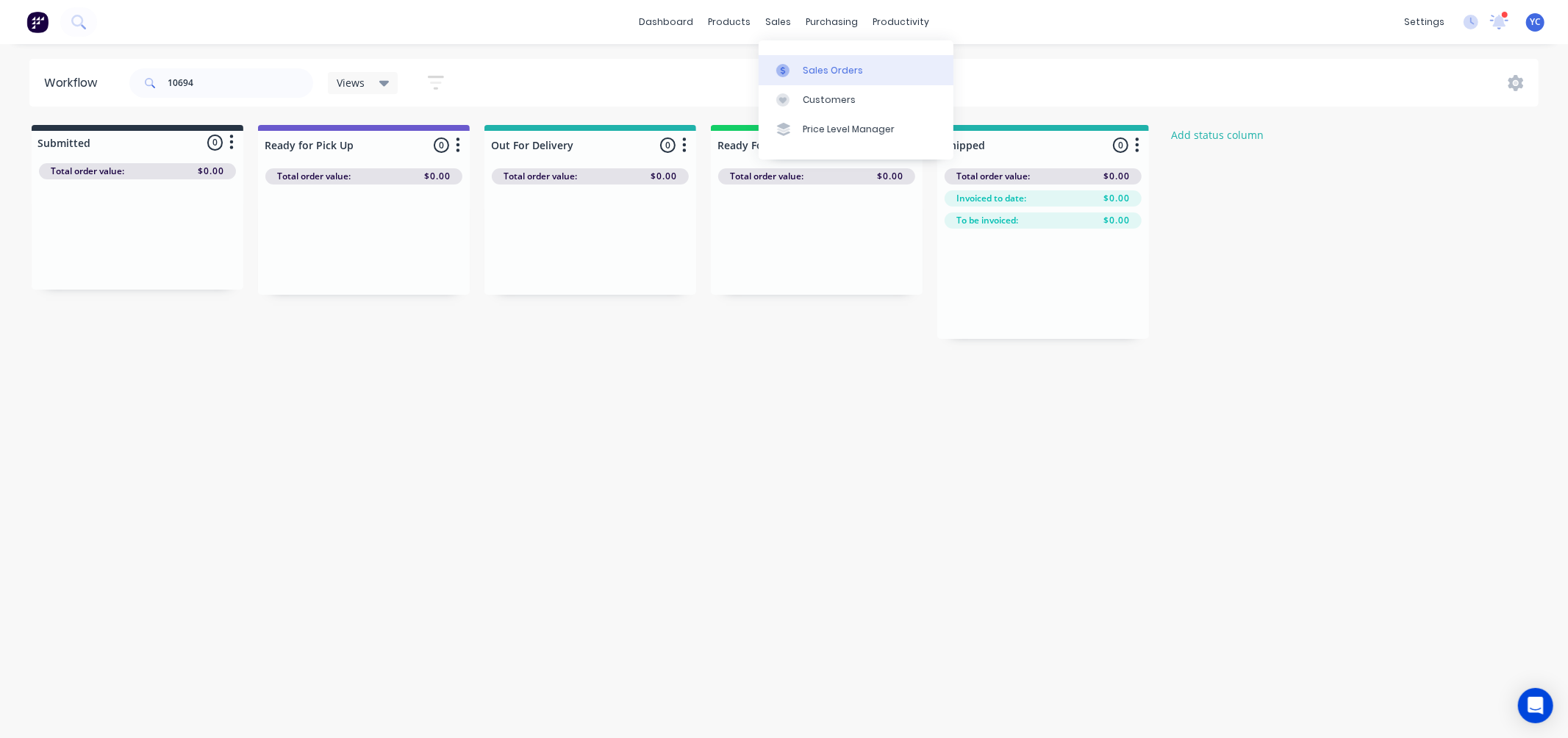
click at [827, 64] on div "Sales Orders" at bounding box center [833, 70] width 60 height 13
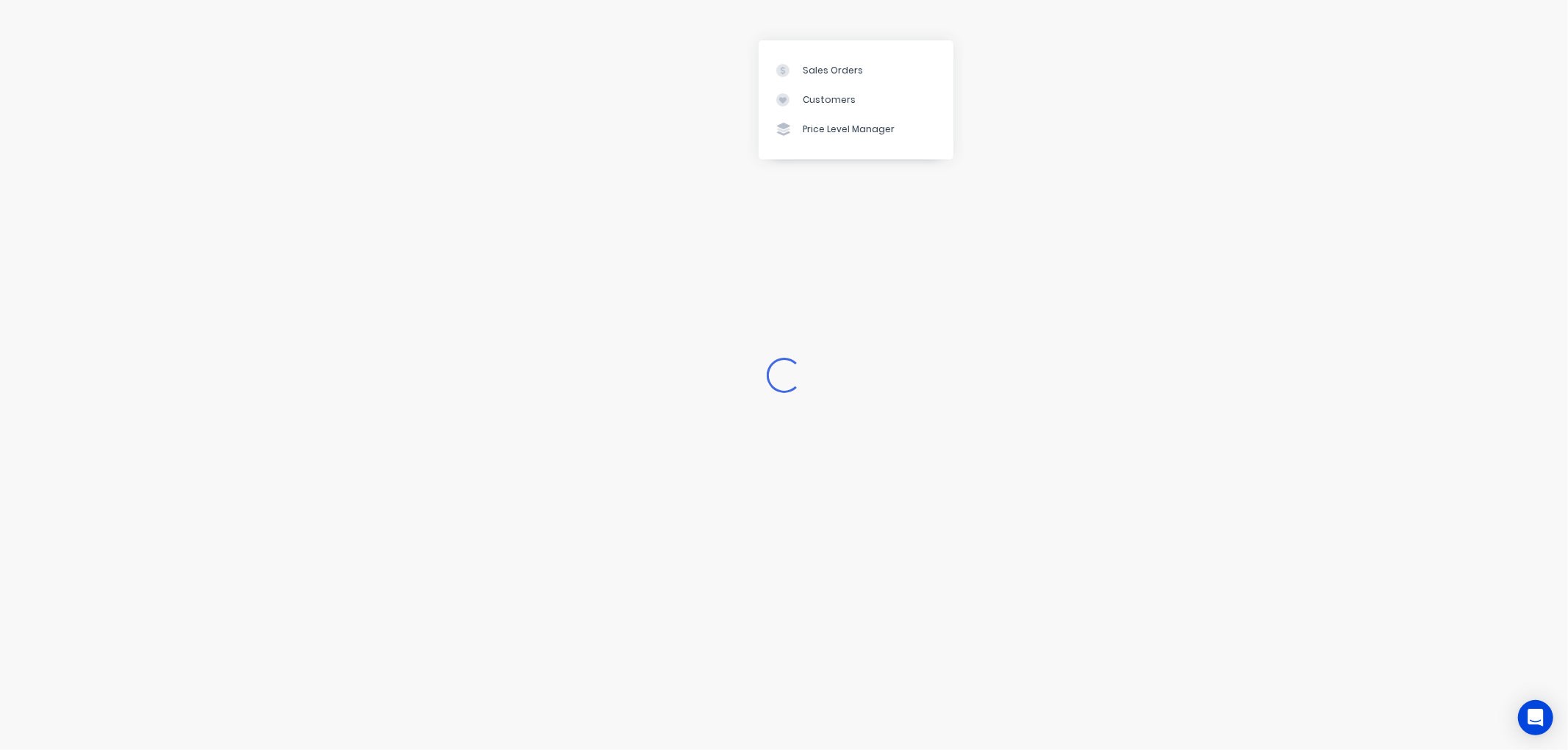
drag, startPoint x: 834, startPoint y: 63, endPoint x: 1410, endPoint y: 673, distance: 839.0
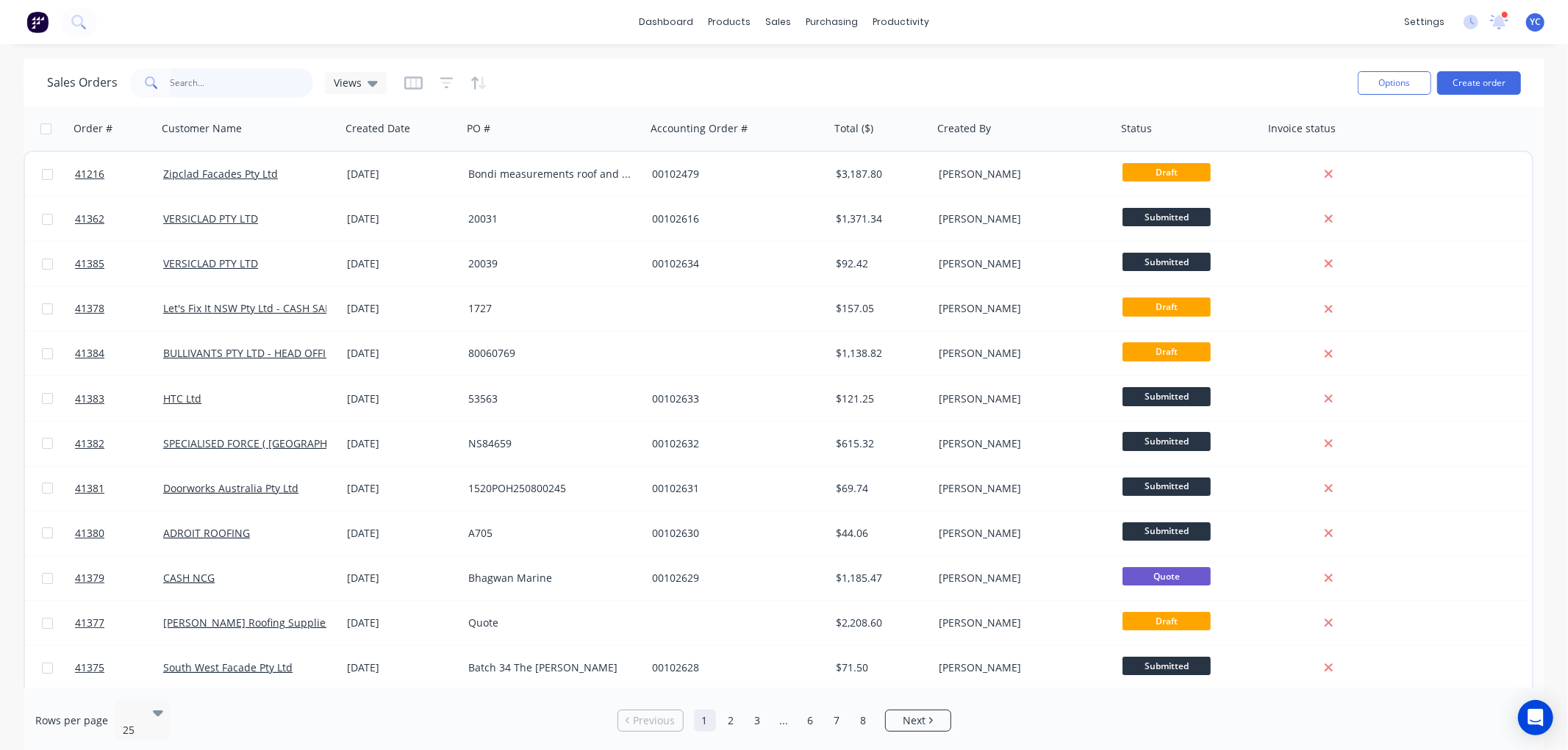
drag, startPoint x: 1410, startPoint y: 673, endPoint x: 259, endPoint y: 80, distance: 1294.8
click at [259, 80] on input "text" at bounding box center [243, 83] width 144 height 30
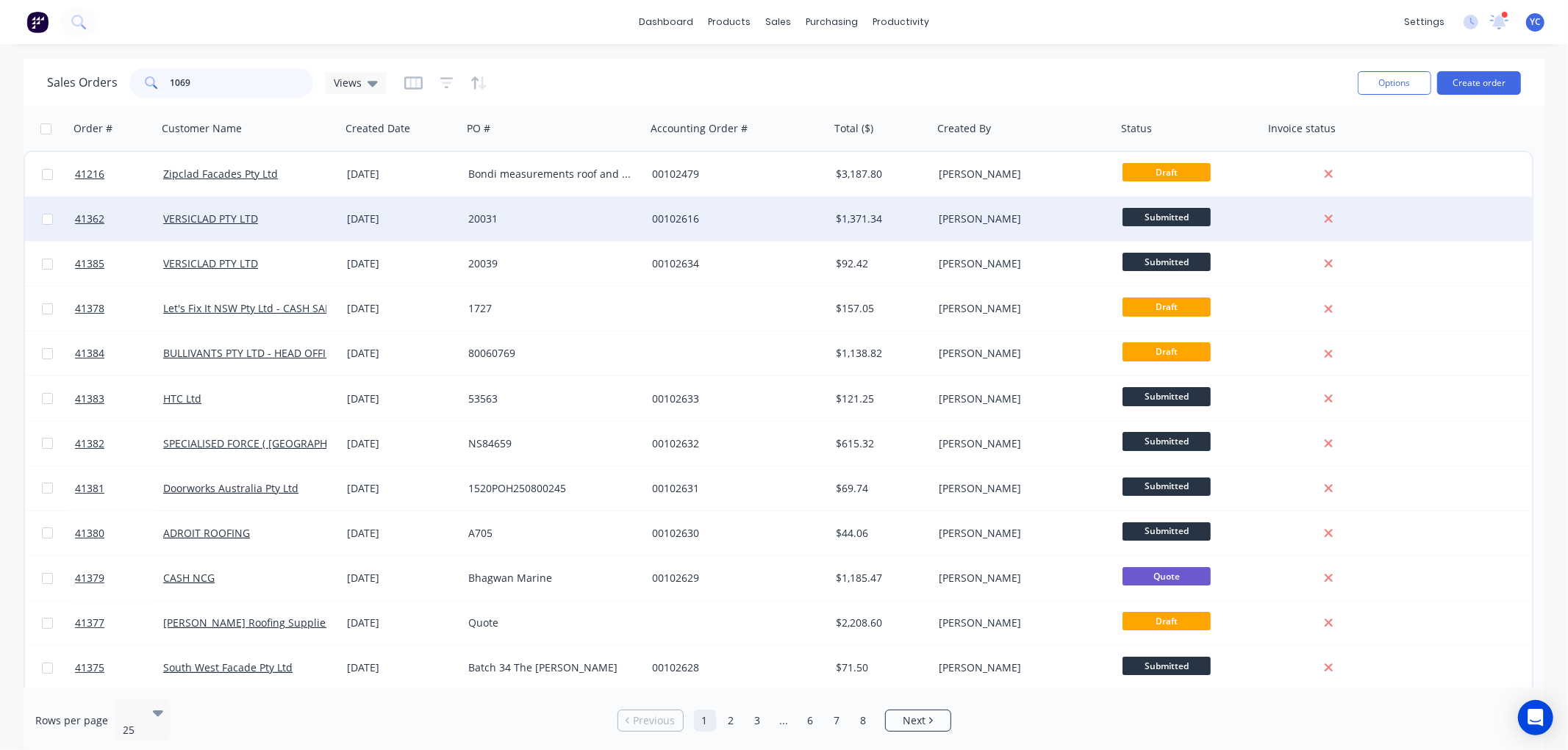
type input "10694"
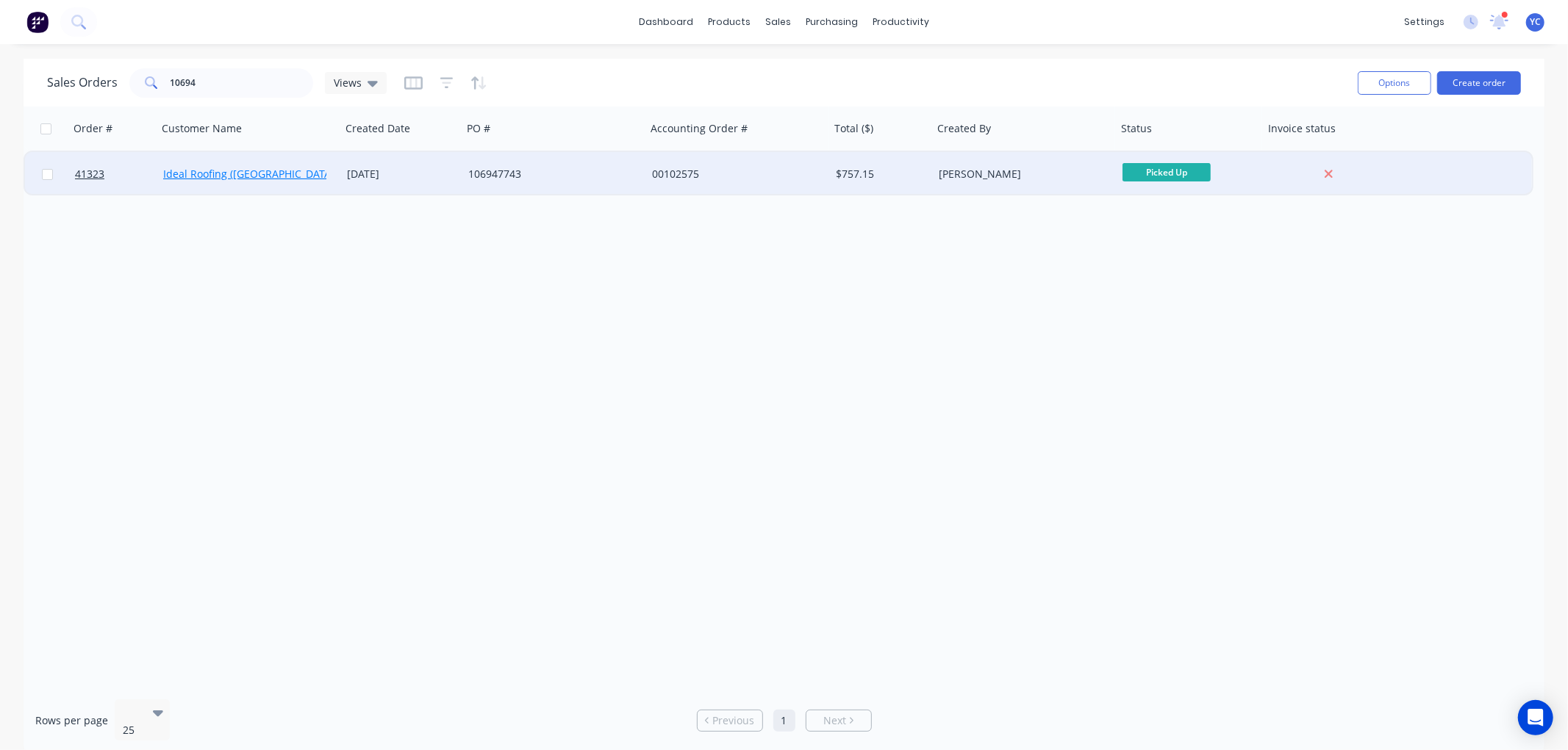
click at [266, 173] on link "Ideal Roofing ([GEOGRAPHIC_DATA]) Pty Ltd" at bounding box center [268, 173] width 210 height 14
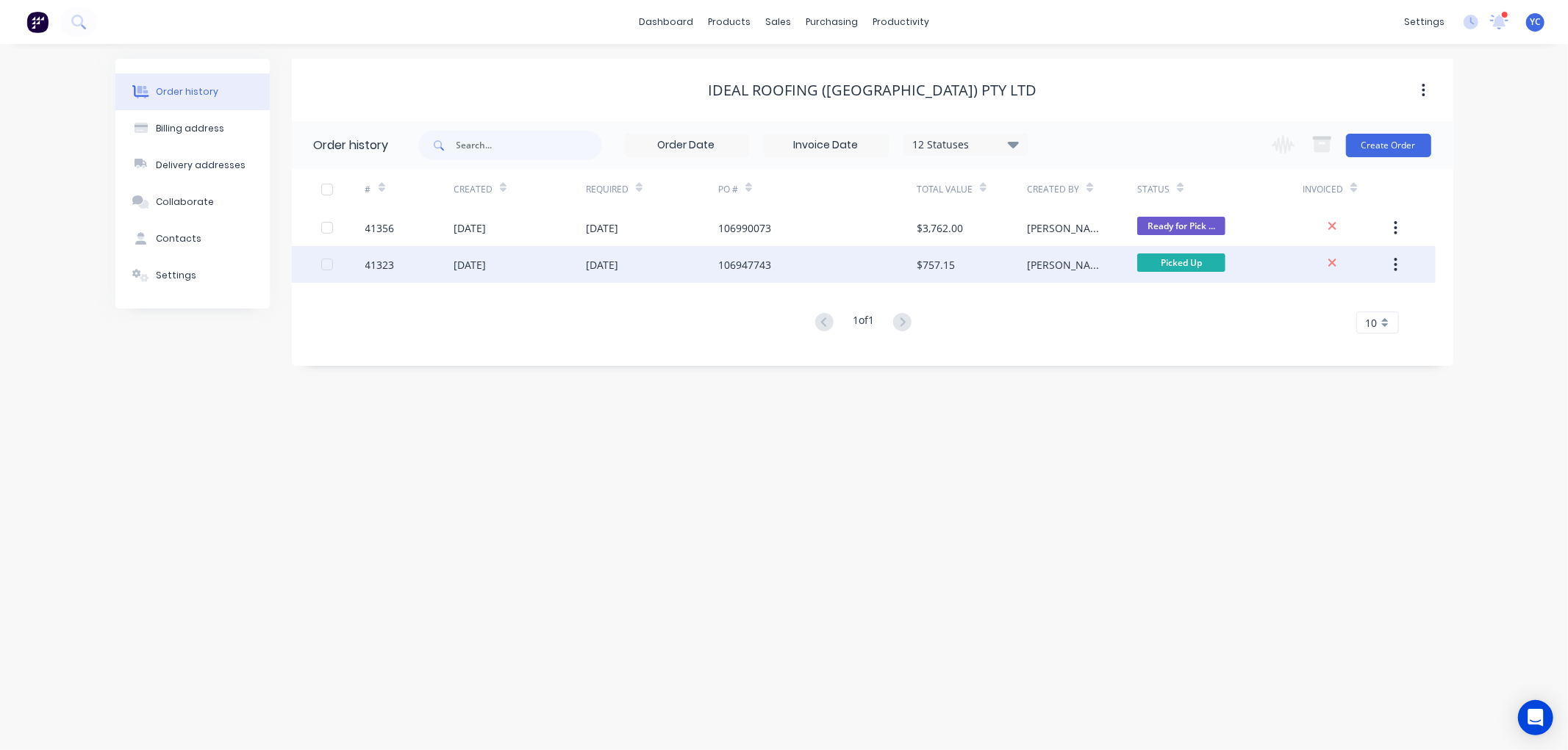
click at [692, 265] on div "28 Aug 2025" at bounding box center [652, 265] width 132 height 37
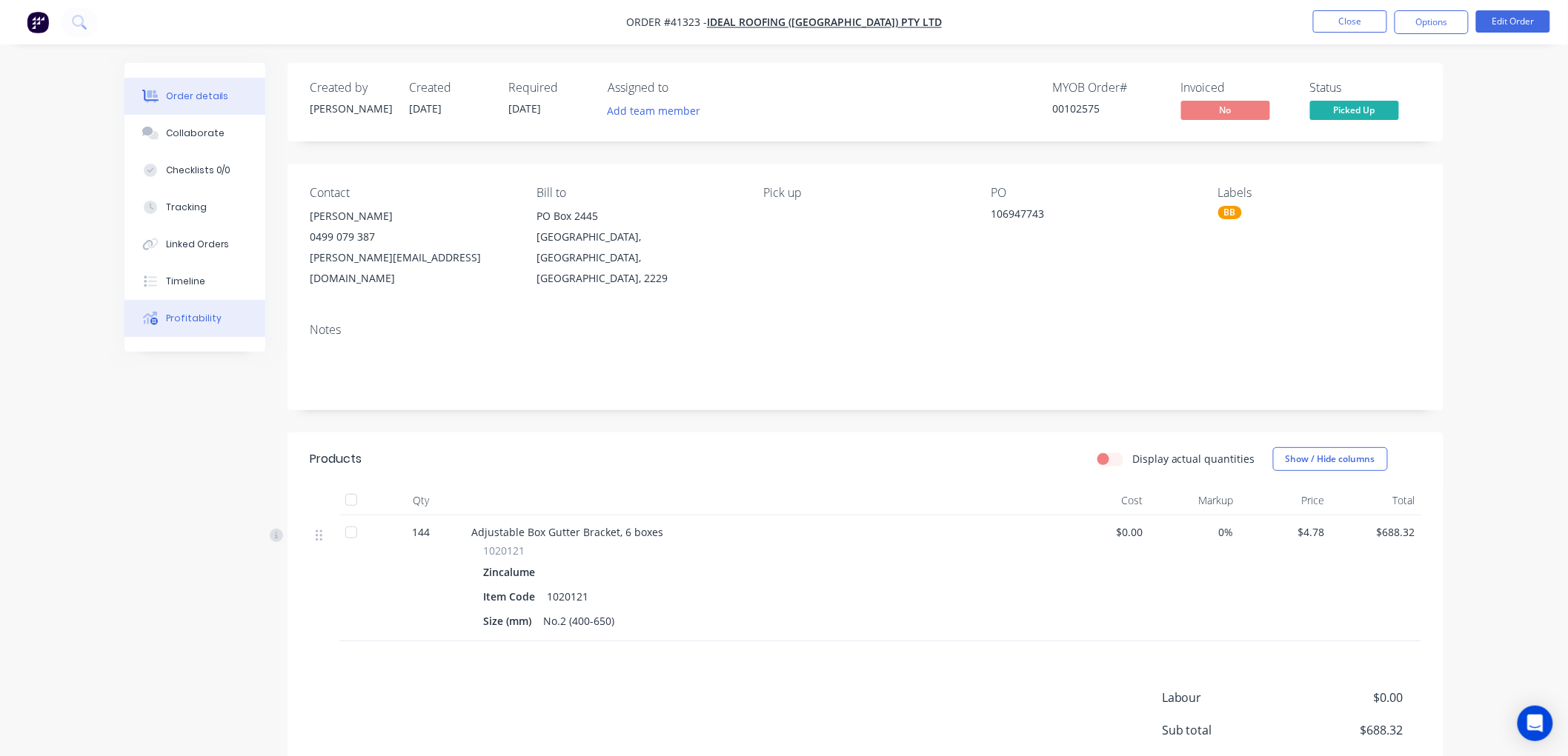
drag, startPoint x: 170, startPoint y: 334, endPoint x: 186, endPoint y: 315, distance: 24.8
drag, startPoint x: 186, startPoint y: 315, endPoint x: 200, endPoint y: 282, distance: 35.8
click at [200, 282] on div "Timeline" at bounding box center [186, 281] width 39 height 13
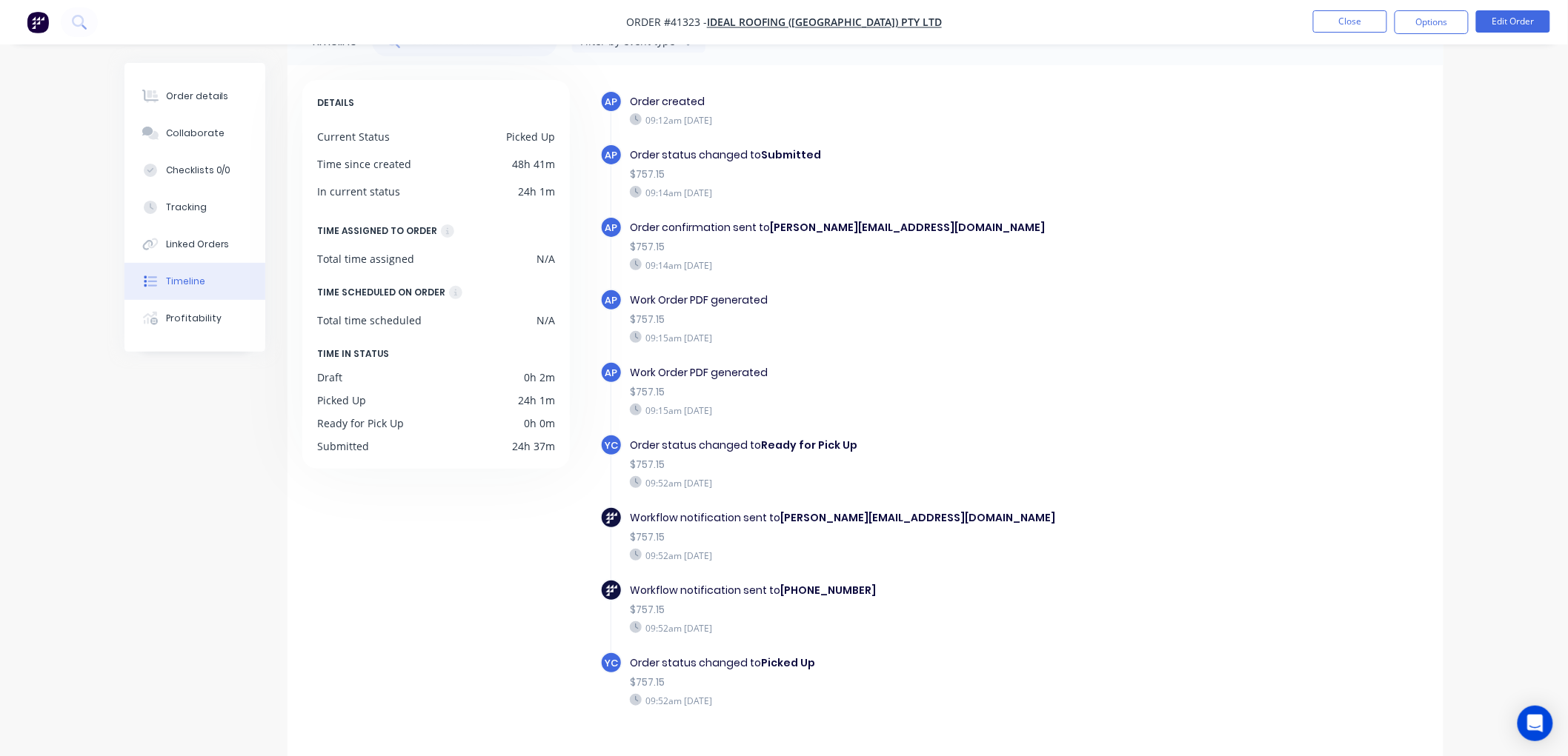
scroll to position [66, 0]
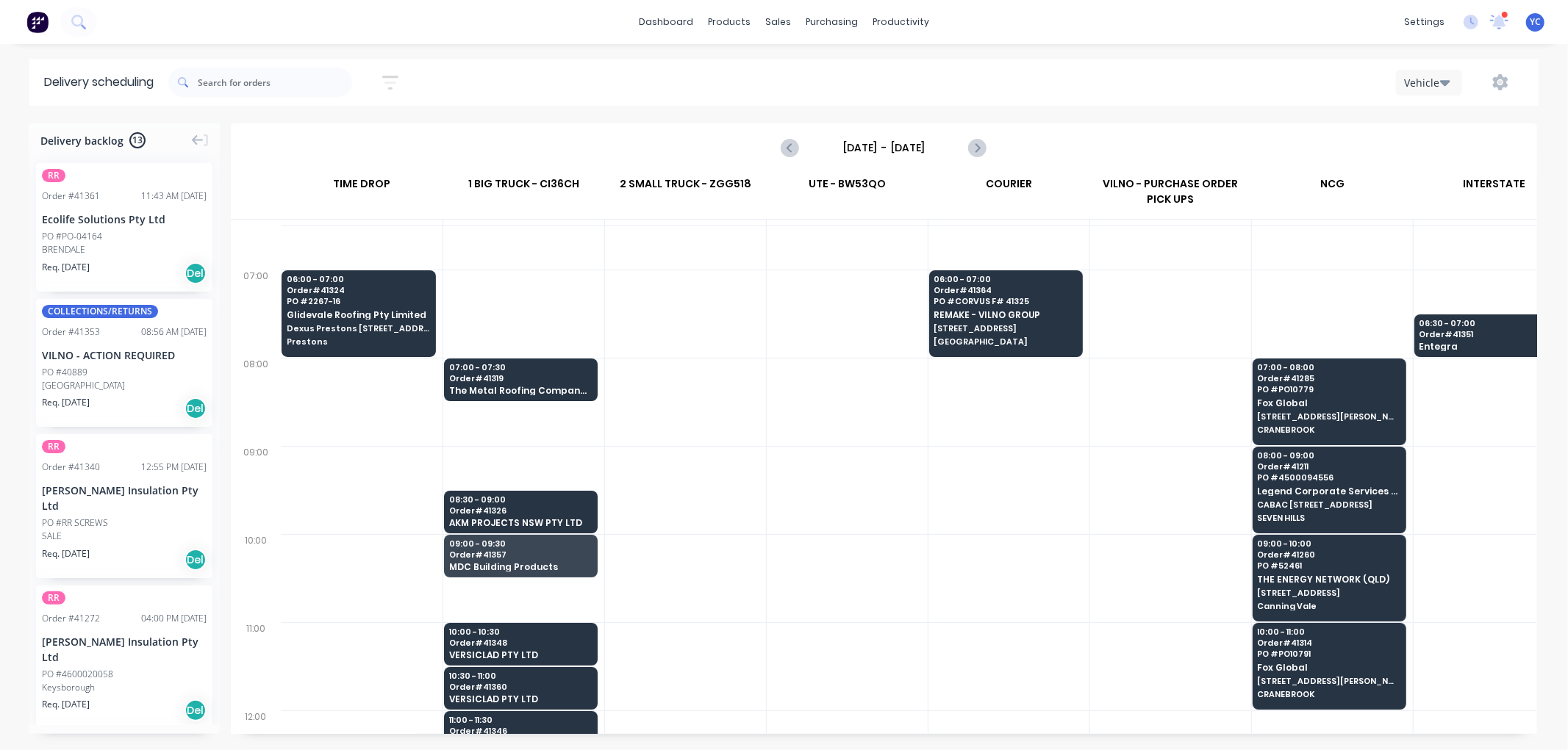
scroll to position [81, 0]
